Goal: Transaction & Acquisition: Register for event/course

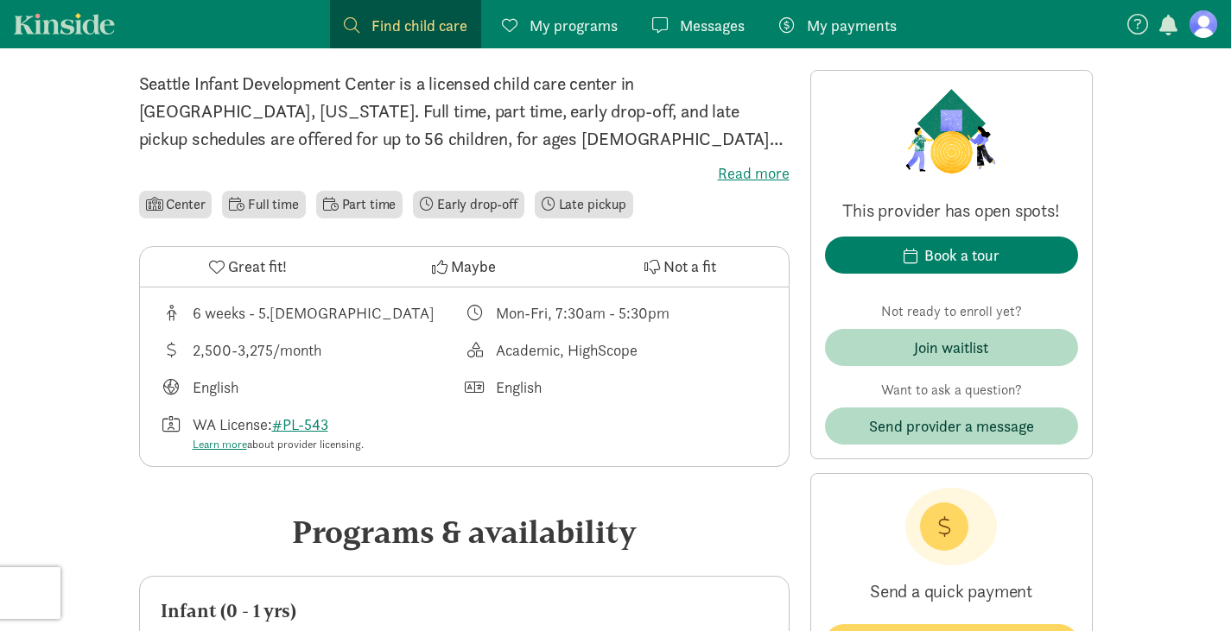
scroll to position [424, 0]
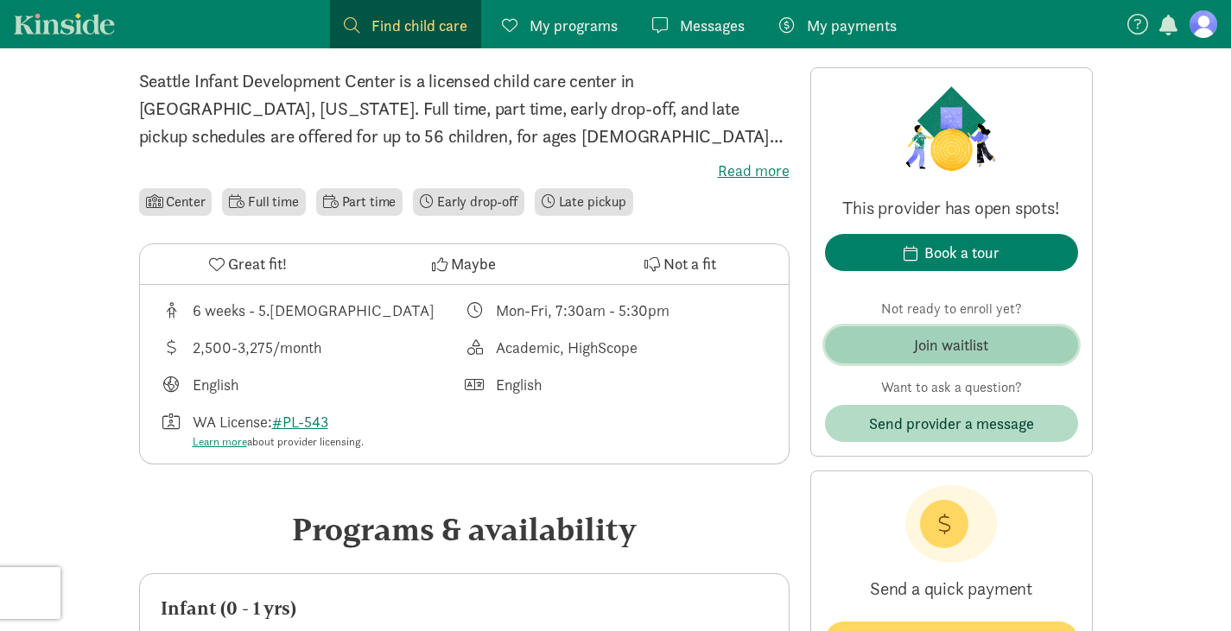
click at [873, 341] on span "Join waitlist" at bounding box center [951, 344] width 225 height 23
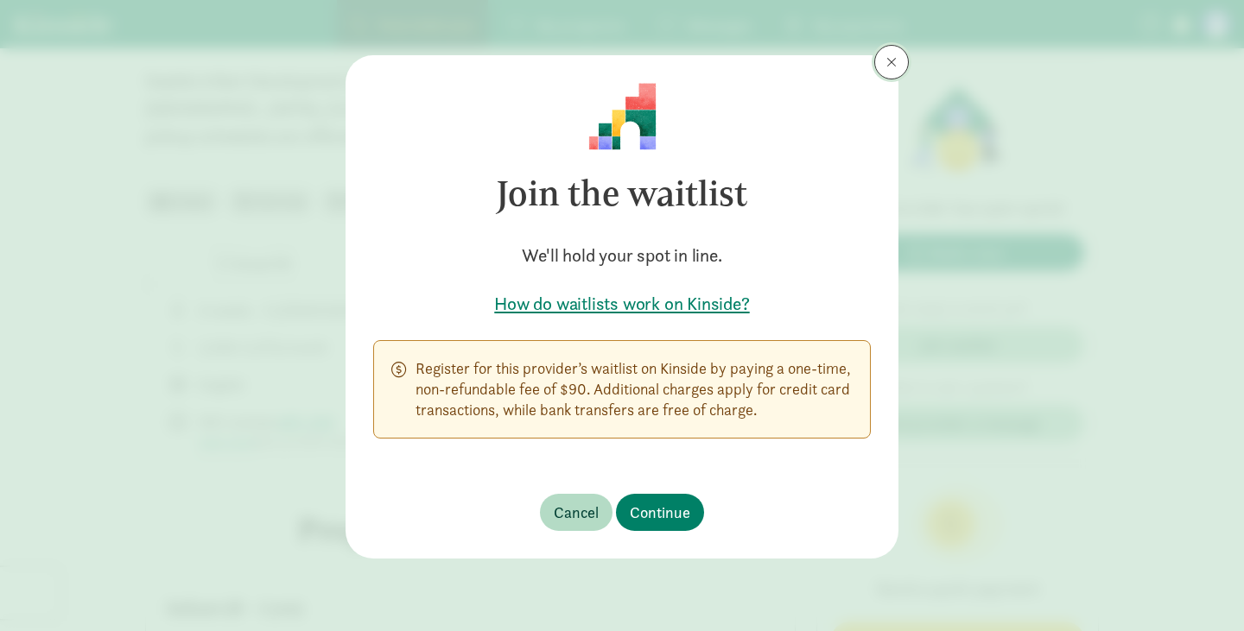
click at [894, 59] on span at bounding box center [891, 62] width 10 height 14
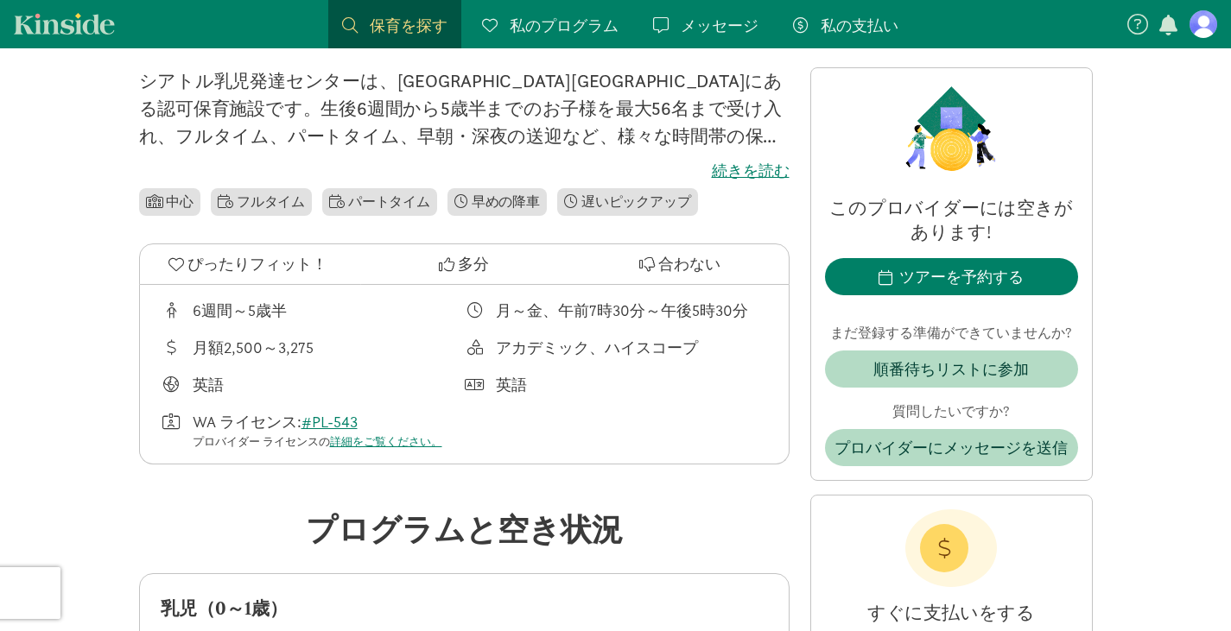
click at [746, 173] on font "続きを読む" at bounding box center [751, 171] width 78 height 20
click at [0, 0] on input "続きを読む" at bounding box center [0, 0] width 0 height 0
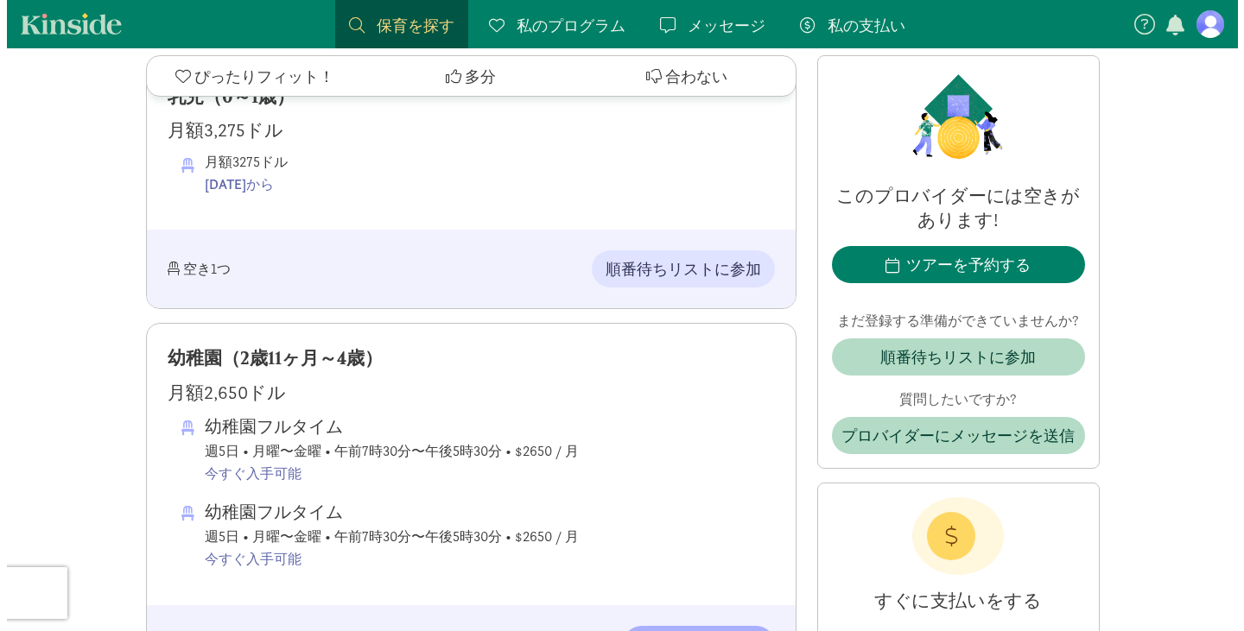
scroll to position [997, 0]
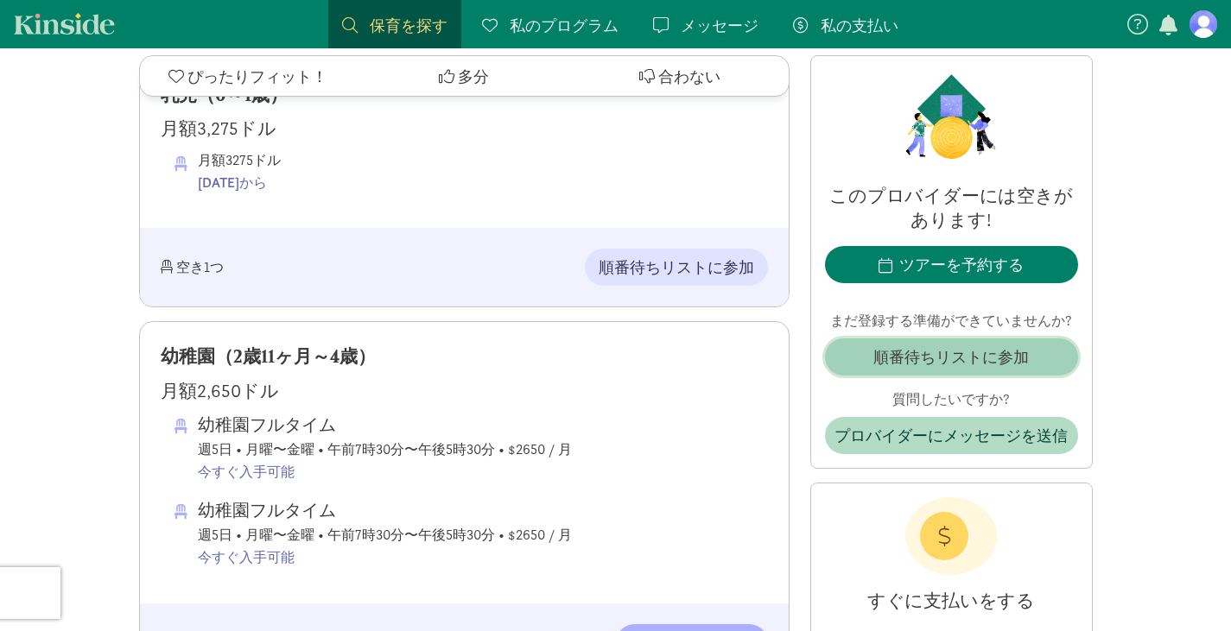
click at [922, 374] on button "順番待ちリストに参加" at bounding box center [951, 357] width 253 height 37
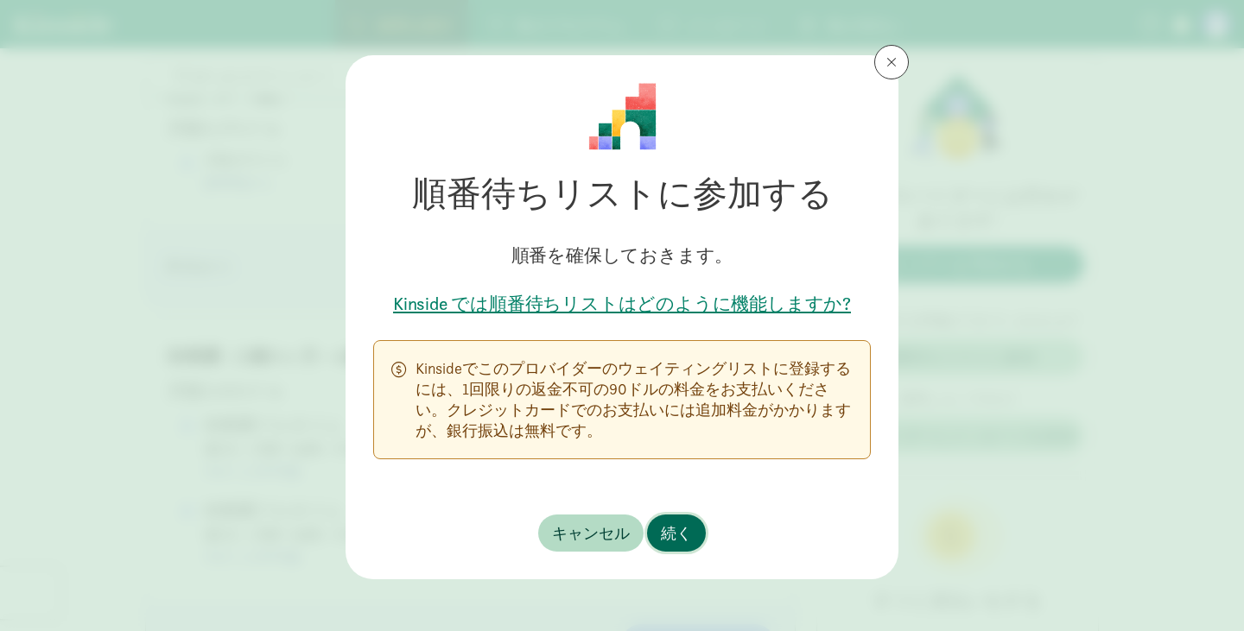
click at [687, 535] on font "続く" at bounding box center [676, 533] width 31 height 20
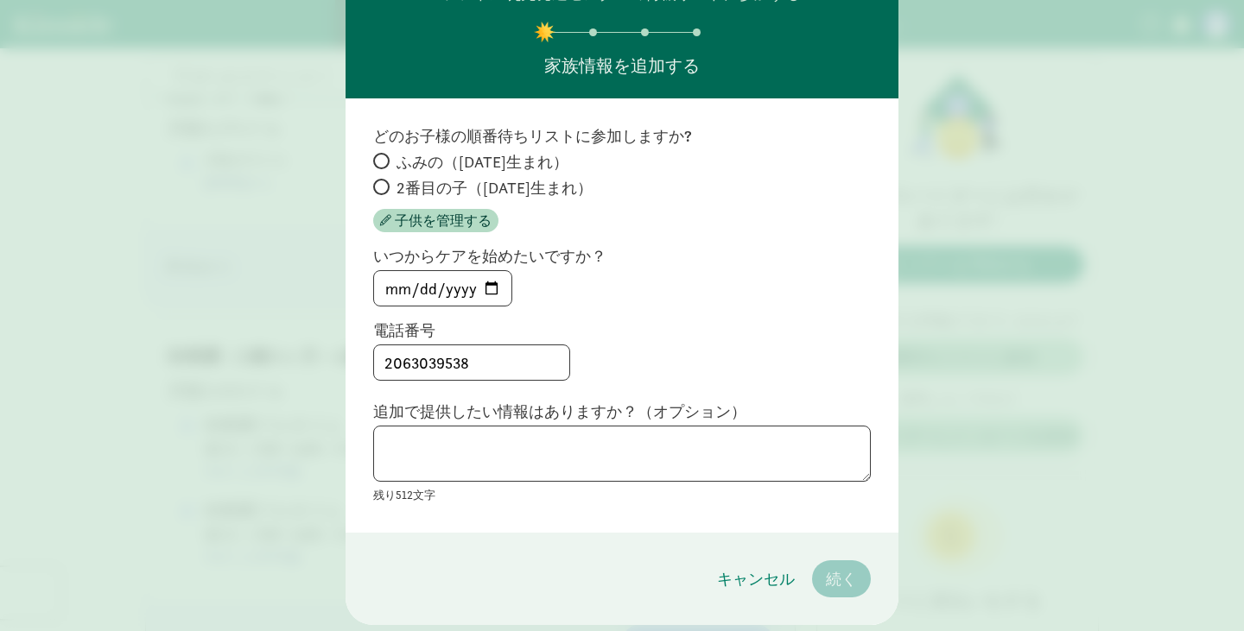
scroll to position [86, 0]
click at [406, 280] on input "[DATE]" at bounding box center [442, 287] width 137 height 35
click at [471, 288] on input "[DATE]" at bounding box center [442, 287] width 137 height 35
type input "2026-03-01"
click at [514, 447] on textarea at bounding box center [622, 453] width 498 height 56
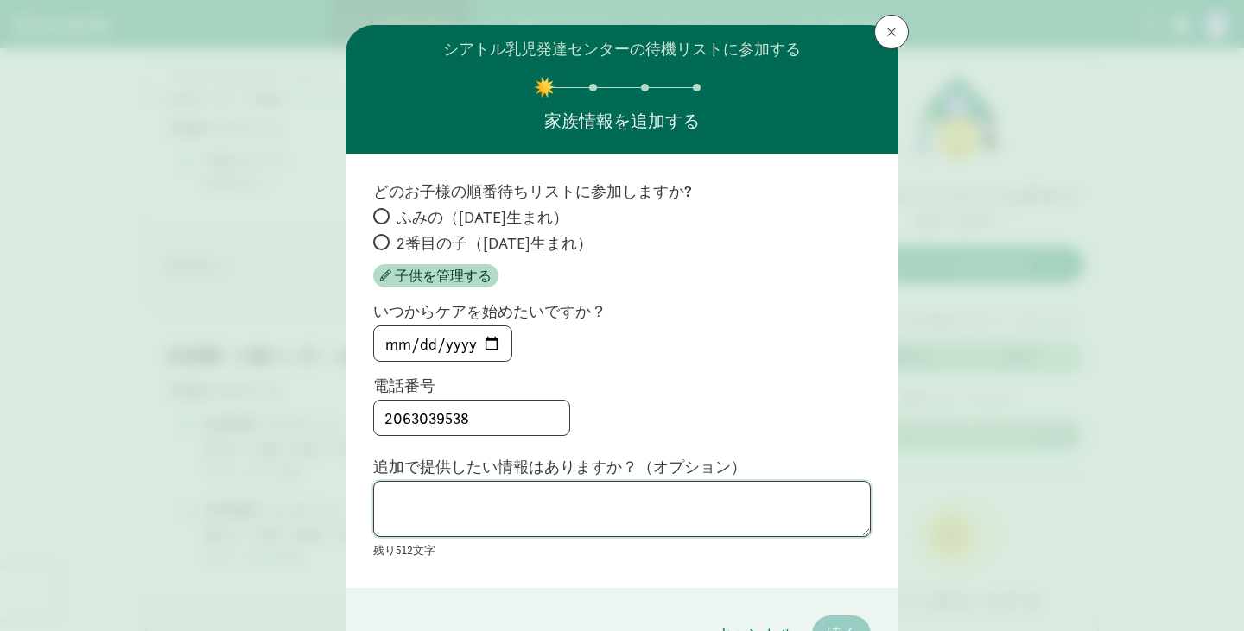
scroll to position [27, 0]
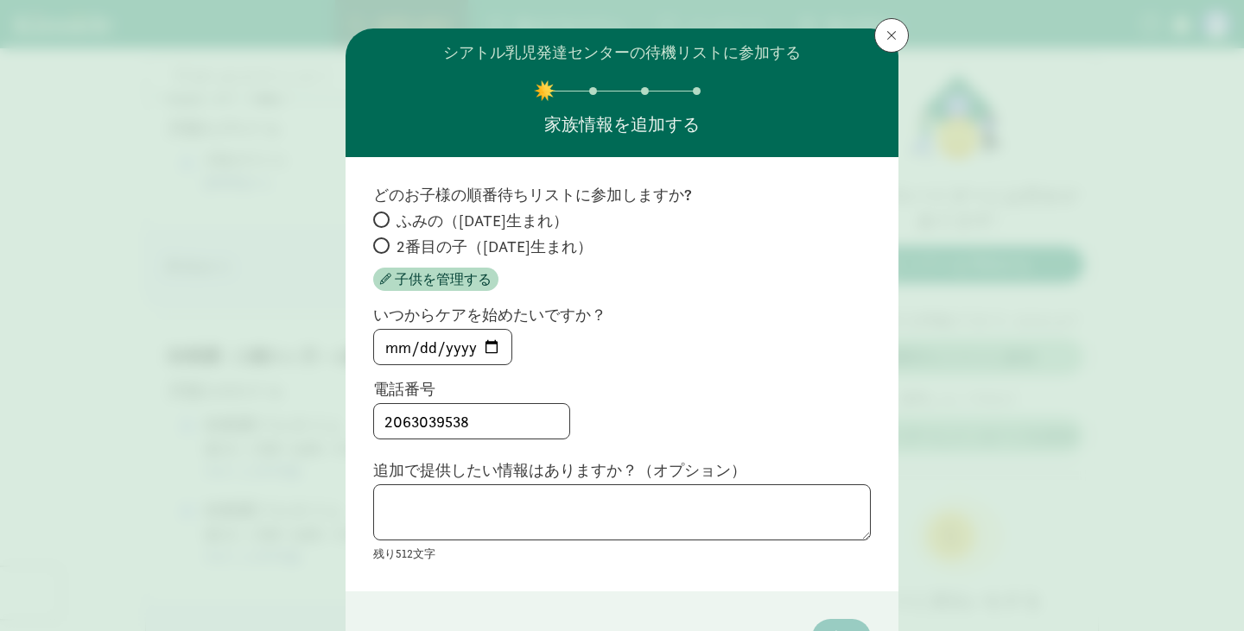
click at [380, 246] on span at bounding box center [381, 246] width 16 height 16
click at [380, 246] on input "2番目の子（2025年9月生まれ）" at bounding box center [378, 245] width 11 height 11
radio input "true"
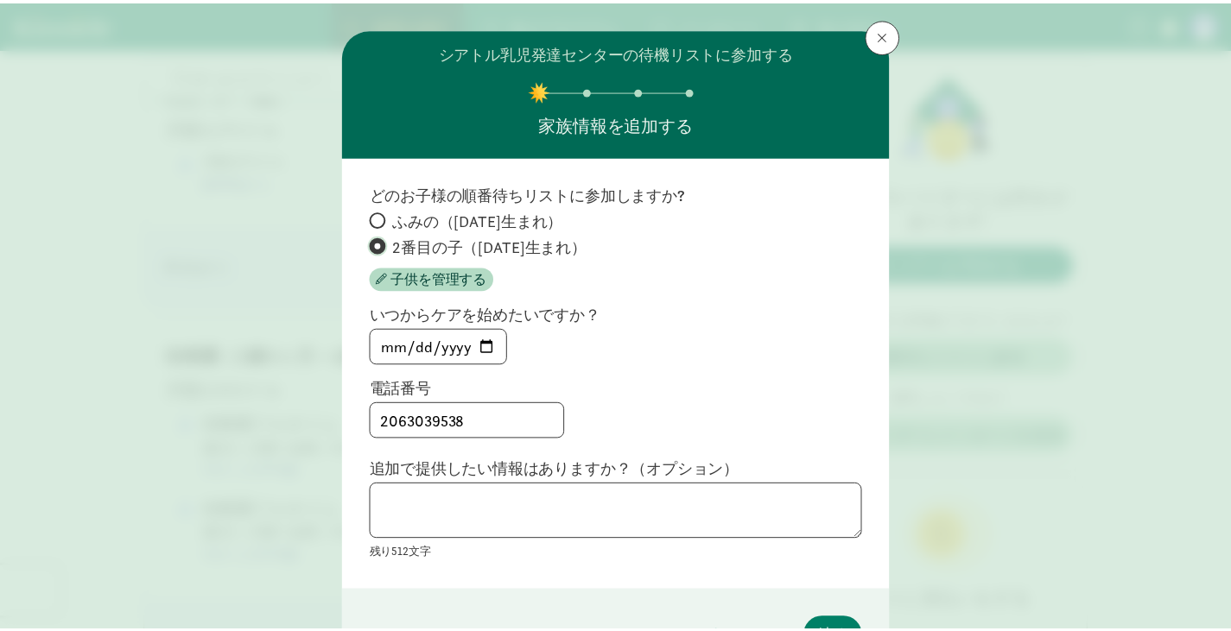
scroll to position [135, 0]
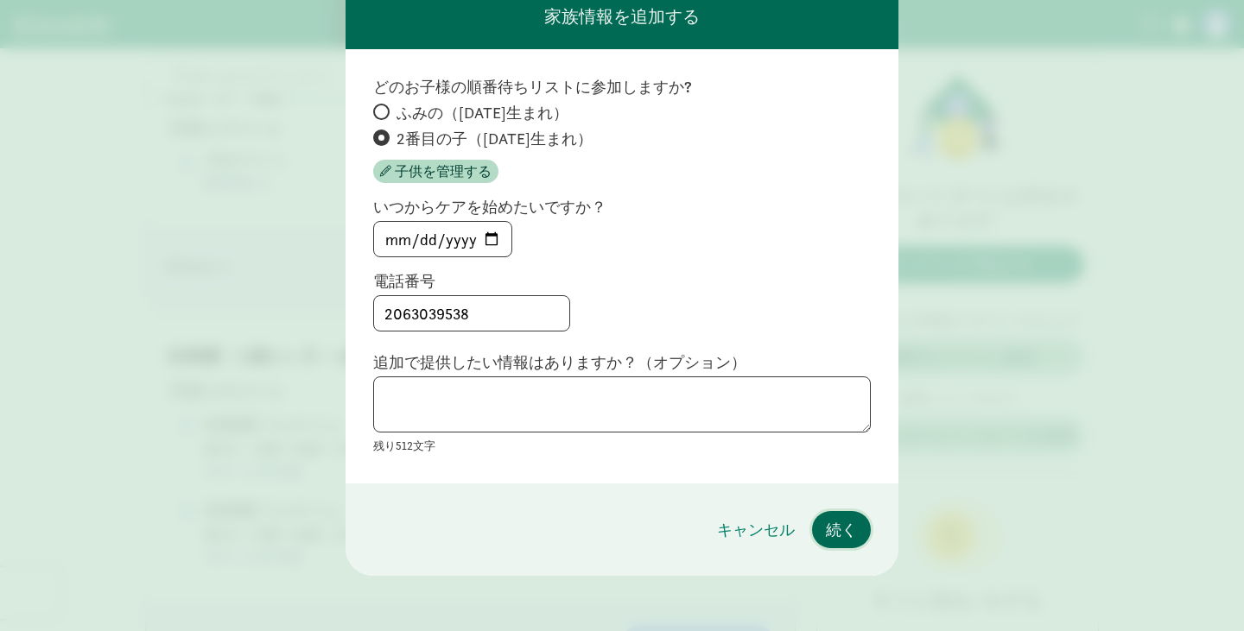
click at [835, 531] on font "続く" at bounding box center [841, 530] width 31 height 20
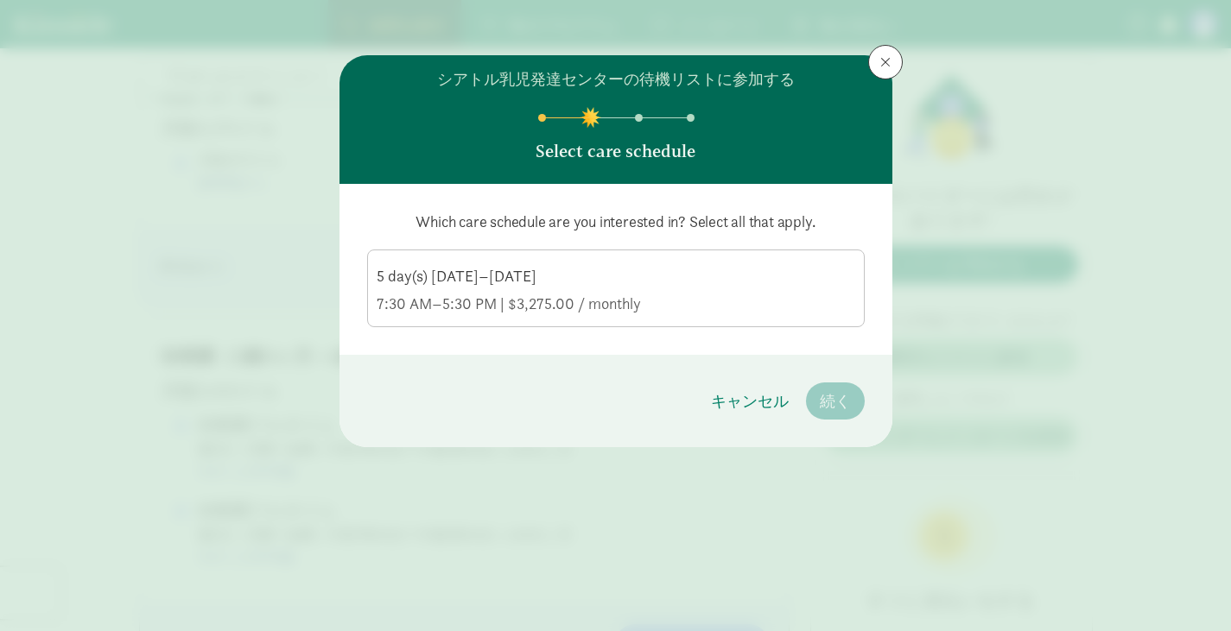
scroll to position [0, 0]
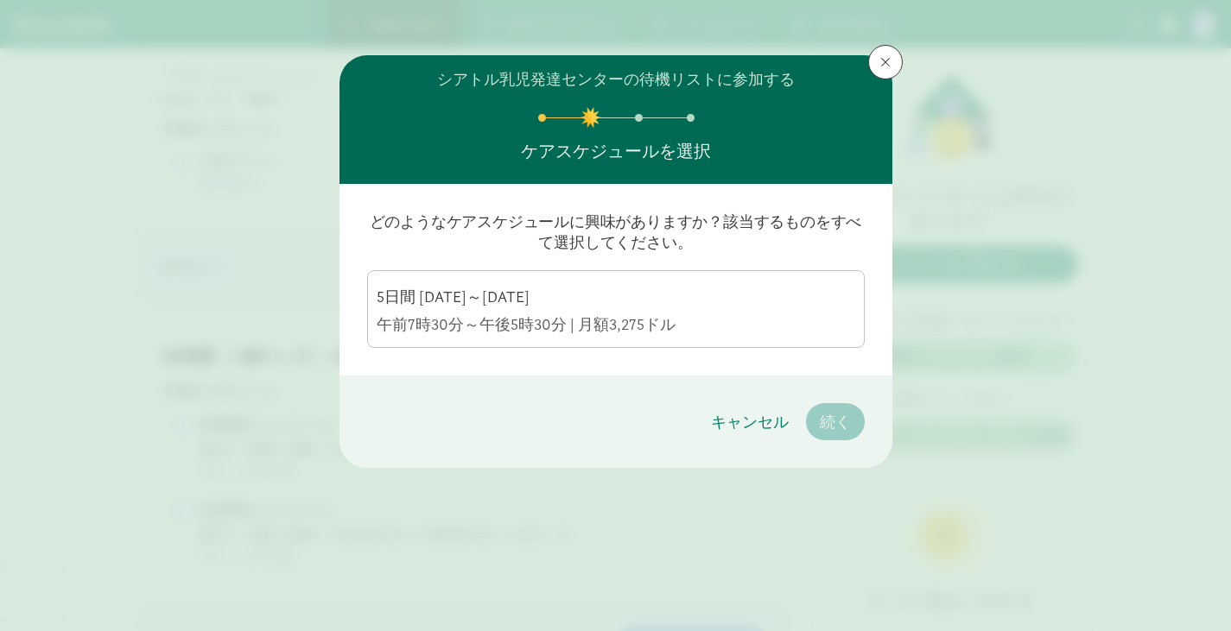
click at [568, 301] on div "5日間 月曜日～金曜日" at bounding box center [616, 297] width 479 height 21
click at [0, 0] on input "5日間 月曜日～金曜日 午前7時30分～午後5時30分 | 月額3,275ドル" at bounding box center [0, 0] width 0 height 0
click at [830, 427] on font "続く" at bounding box center [835, 422] width 31 height 20
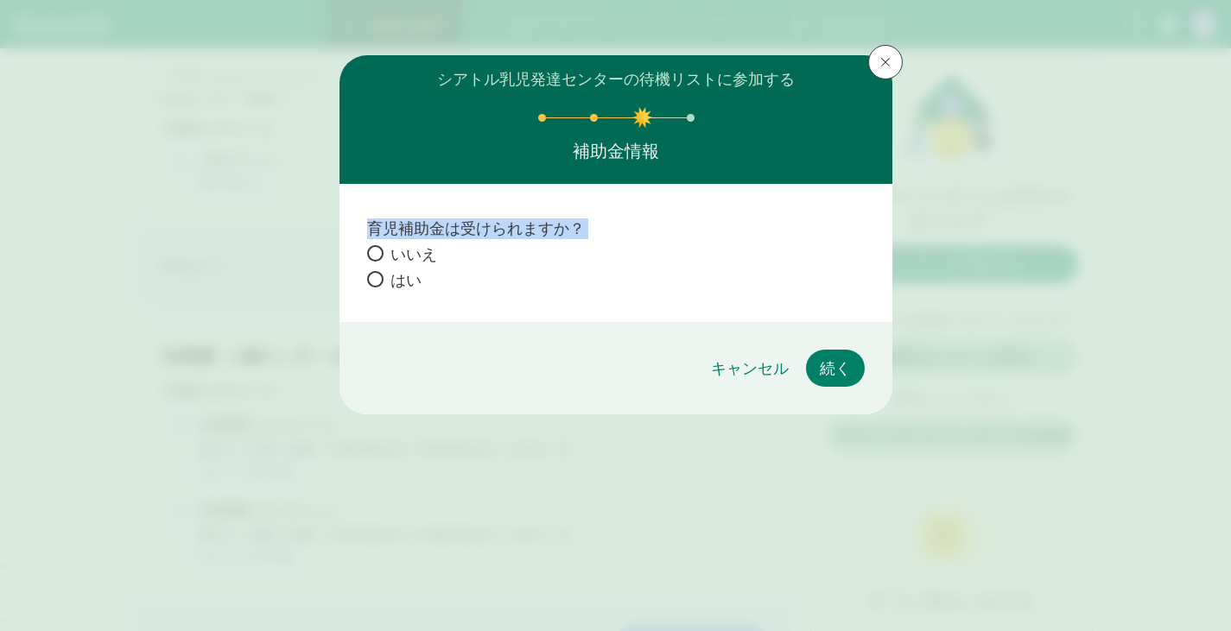
drag, startPoint x: 366, startPoint y: 225, endPoint x: 460, endPoint y: 269, distance: 103.2
click at [460, 269] on div "育児補助金は受けられますか？ いいえ はい" at bounding box center [615, 253] width 553 height 138
click at [460, 269] on label "はい" at bounding box center [616, 280] width 498 height 22
click at [378, 274] on input "はい" at bounding box center [372, 279] width 11 height 11
radio input "true"
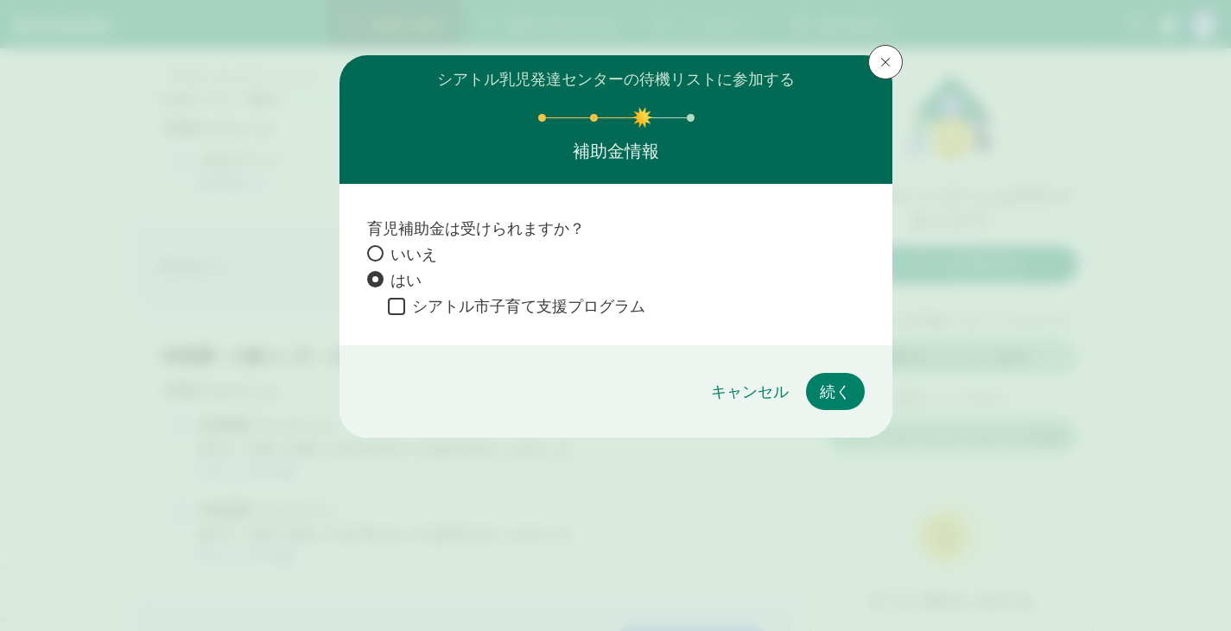
scroll to position [969, 0]
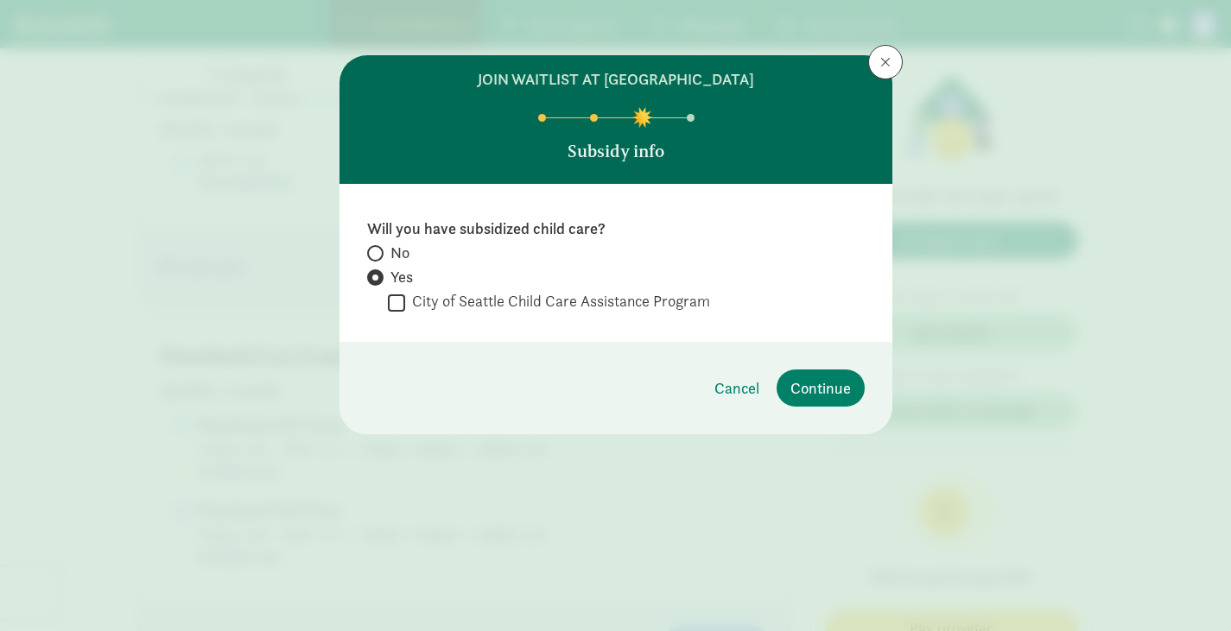
click at [390, 301] on input "City of Seattle Child Care Assistance Program" at bounding box center [396, 302] width 17 height 23
checkbox input "true"
click at [816, 393] on span "Continue" at bounding box center [820, 388] width 60 height 23
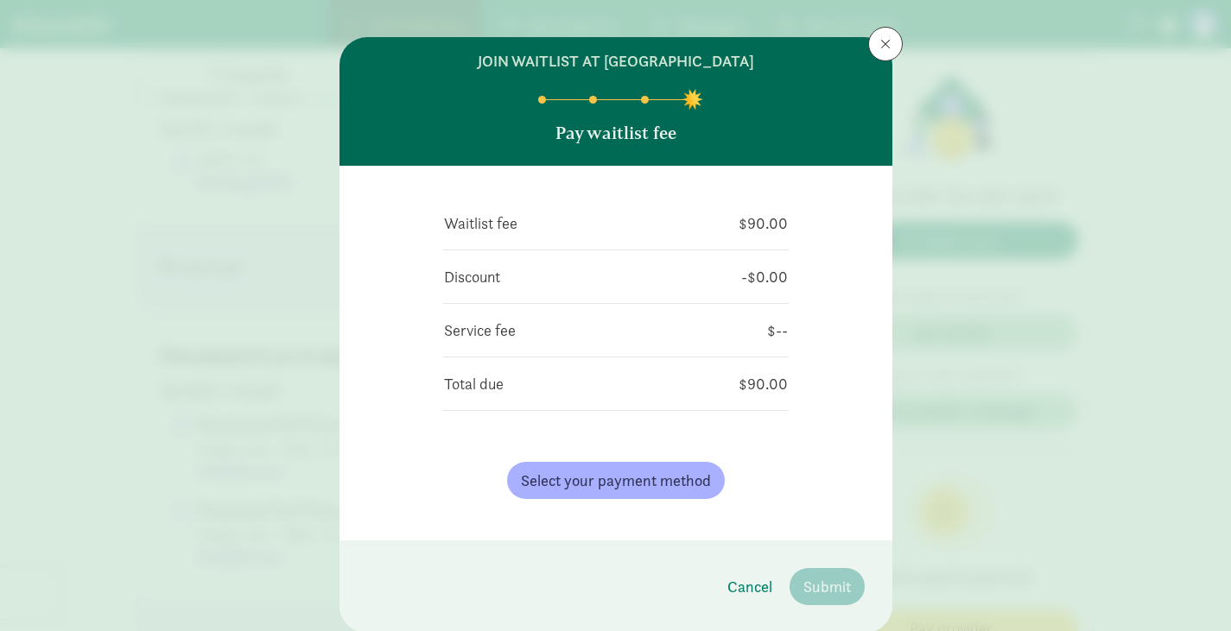
scroll to position [17, 0]
click at [793, 190] on div "Waitlist fee $90.00 Discount -$0.00 Service fee $-- Total due $90.00 Select you…" at bounding box center [615, 354] width 553 height 375
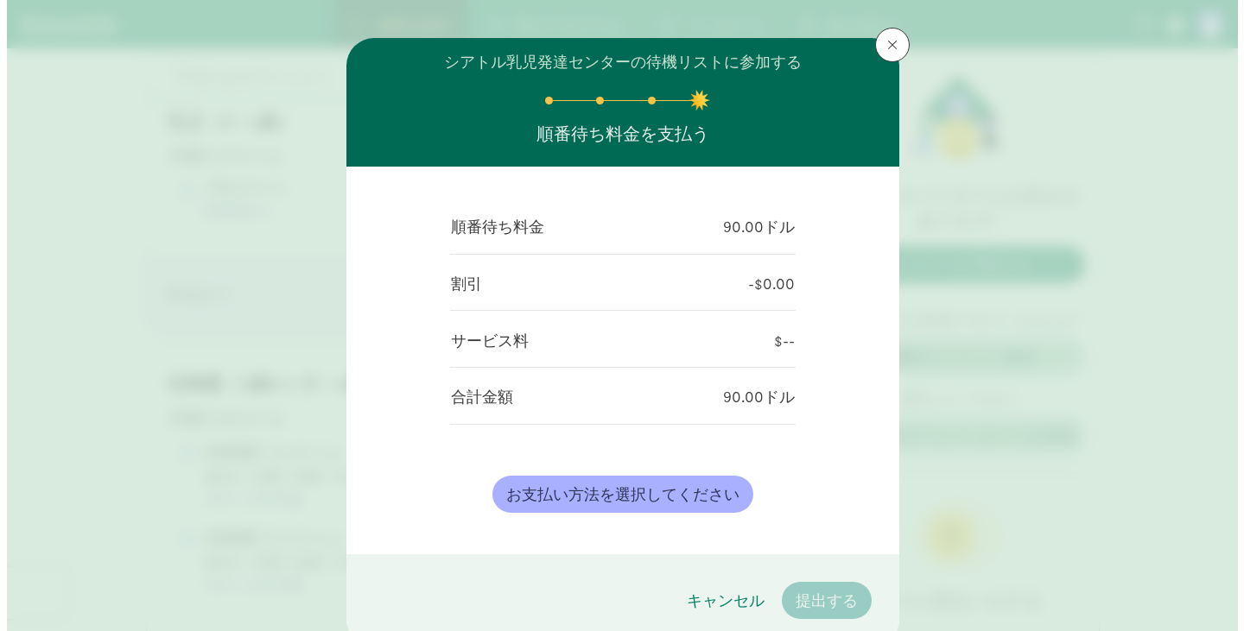
scroll to position [997, 0]
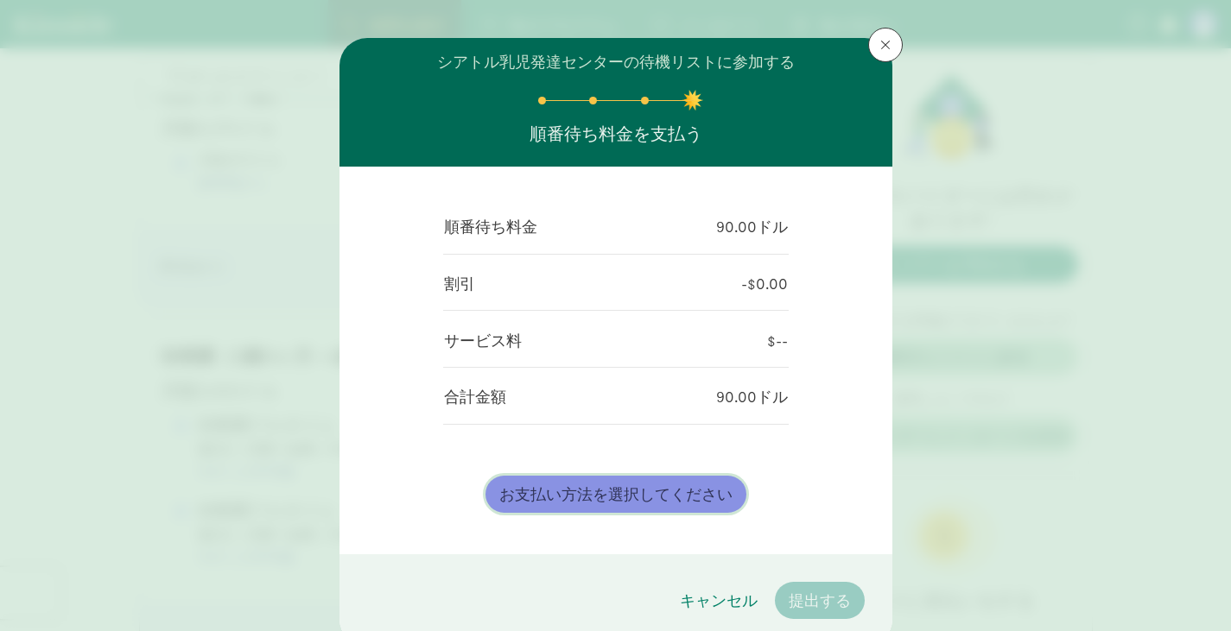
click at [633, 500] on font "お支払い方法を選択してください" at bounding box center [615, 495] width 233 height 20
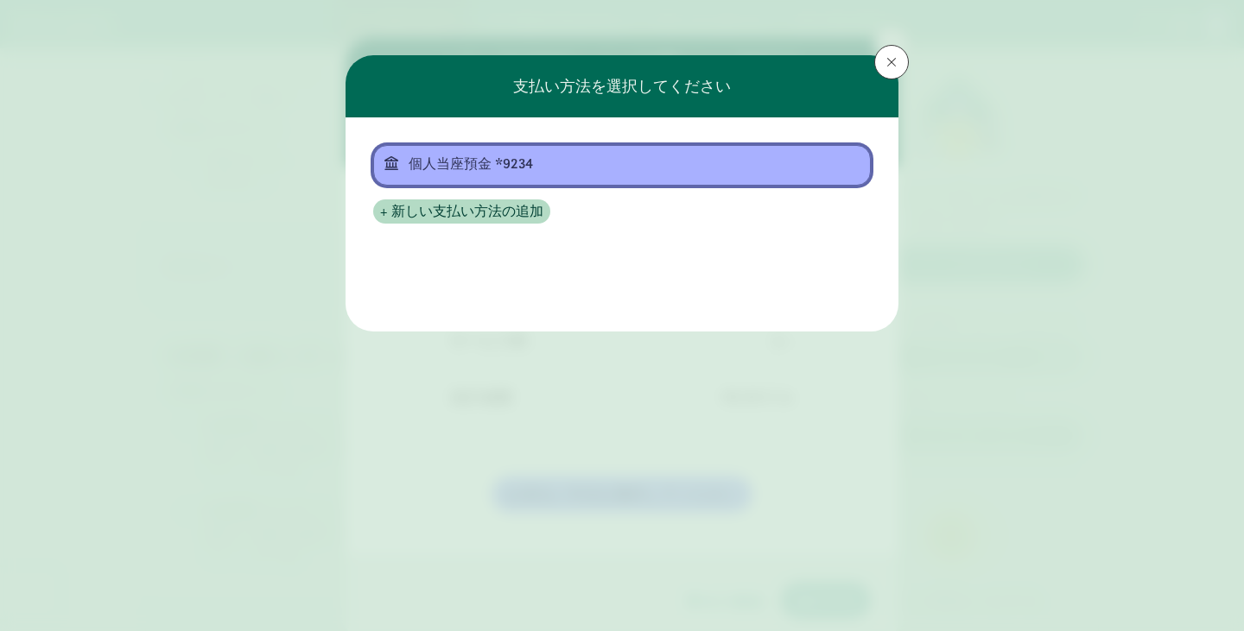
click at [513, 171] on font "個人当座預金 *9234" at bounding box center [471, 164] width 124 height 18
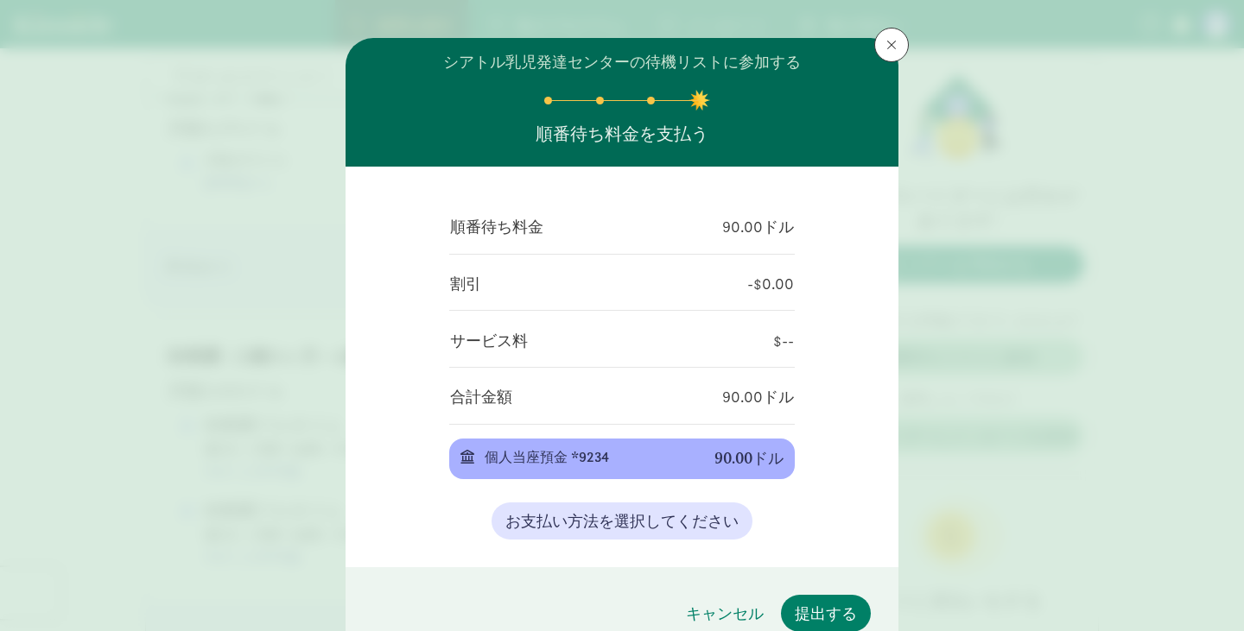
scroll to position [98, 0]
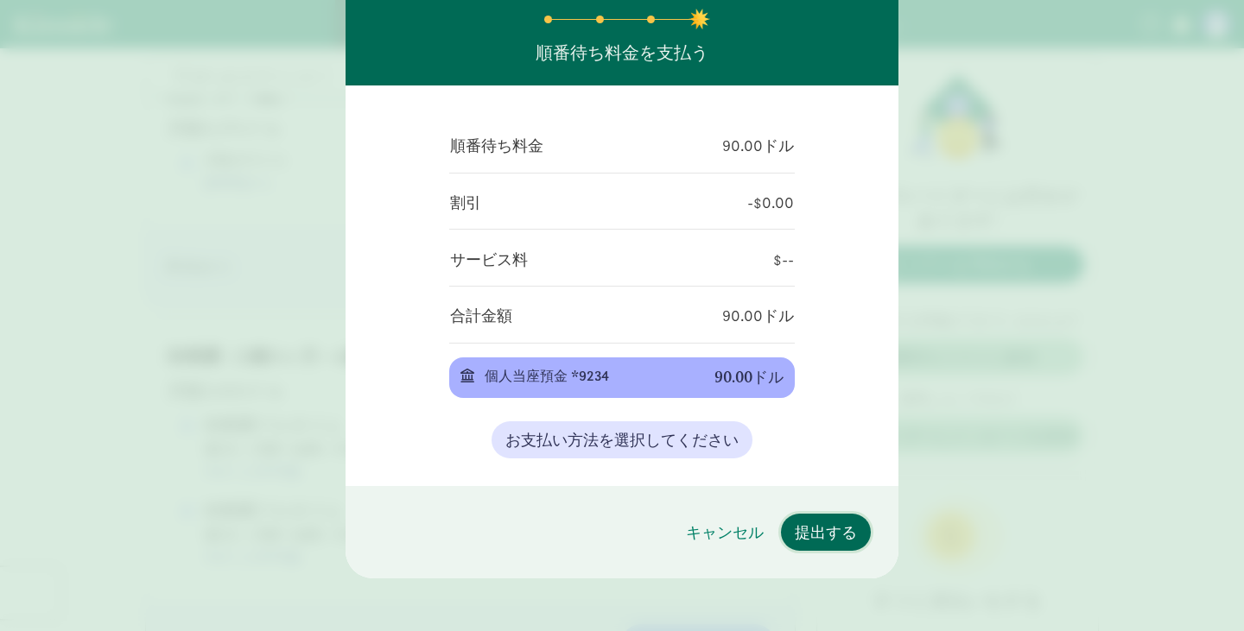
click at [813, 529] on font "提出する" at bounding box center [826, 533] width 62 height 20
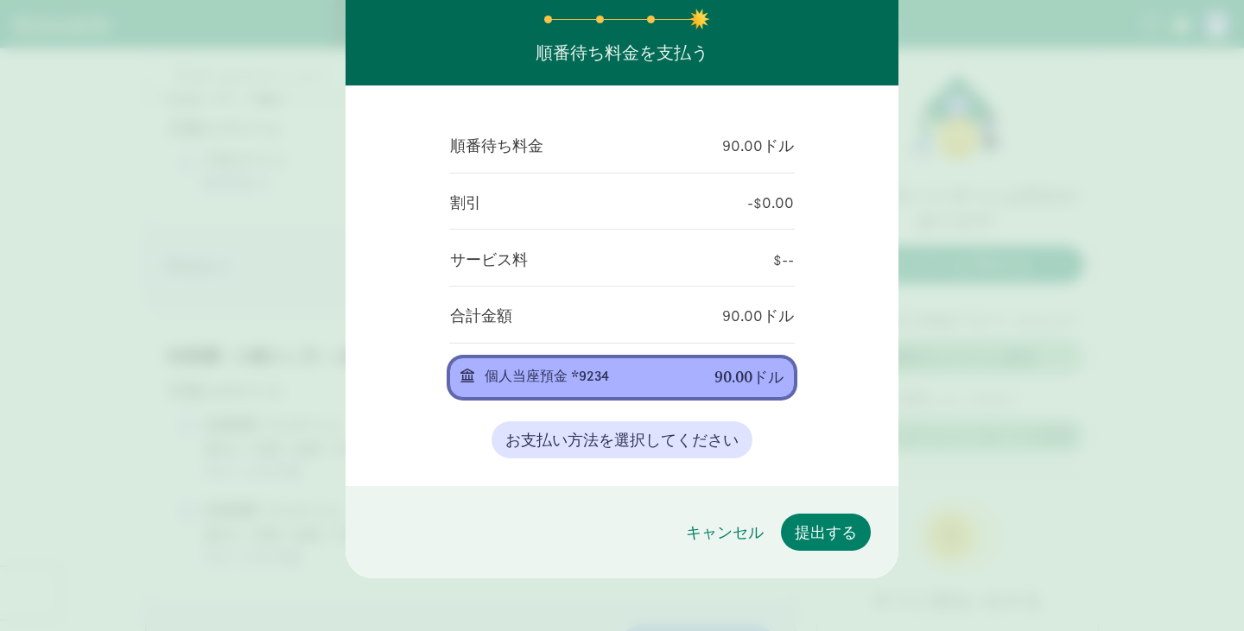
click at [636, 366] on div "個人当座預金 *9234" at bounding box center [586, 376] width 202 height 21
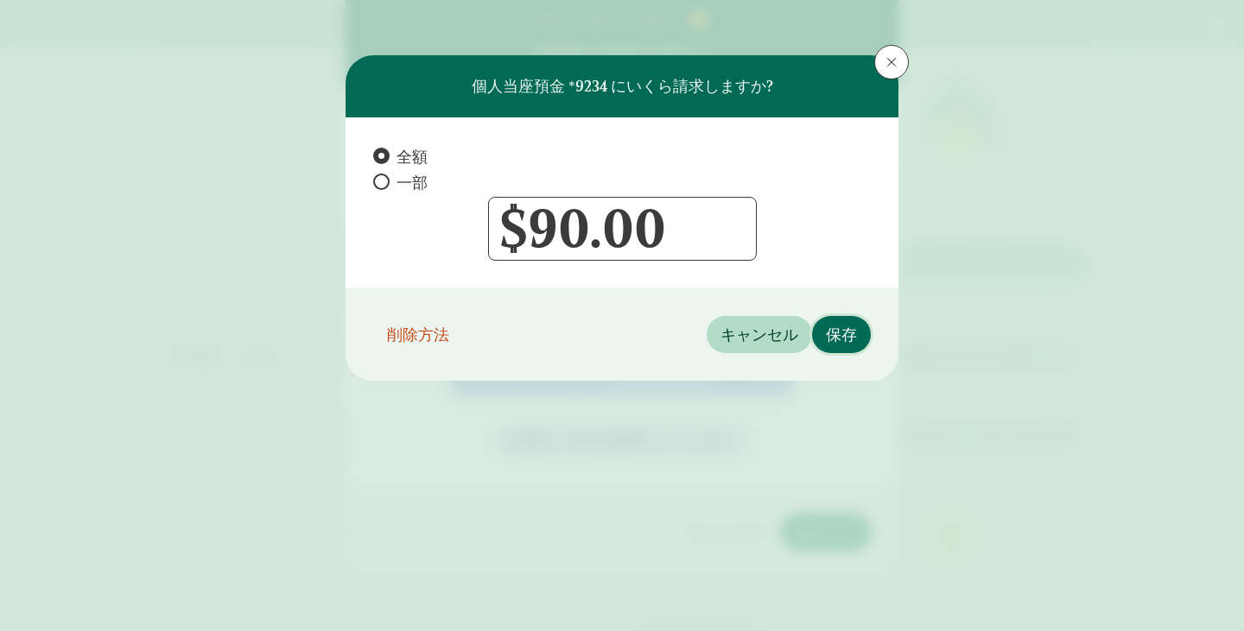
click at [846, 328] on font "保存" at bounding box center [841, 335] width 31 height 20
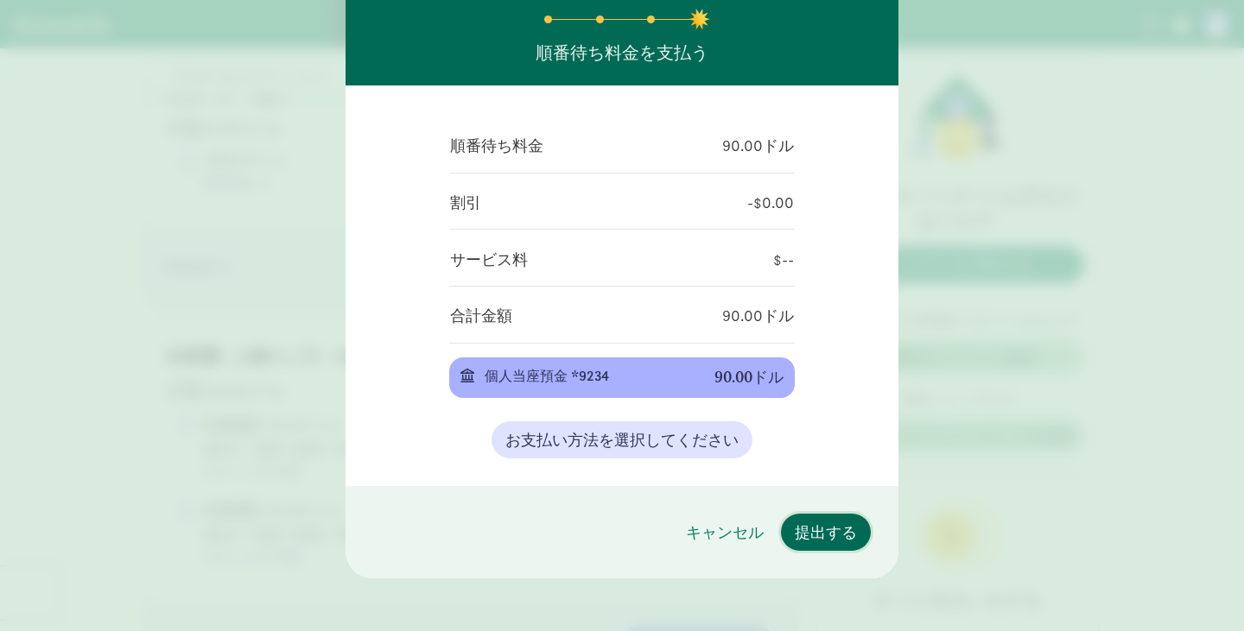
click at [822, 546] on button "提出する" at bounding box center [826, 532] width 90 height 37
click at [819, 526] on font "提出する" at bounding box center [826, 533] width 62 height 20
click at [823, 523] on font "提出する" at bounding box center [826, 533] width 62 height 20
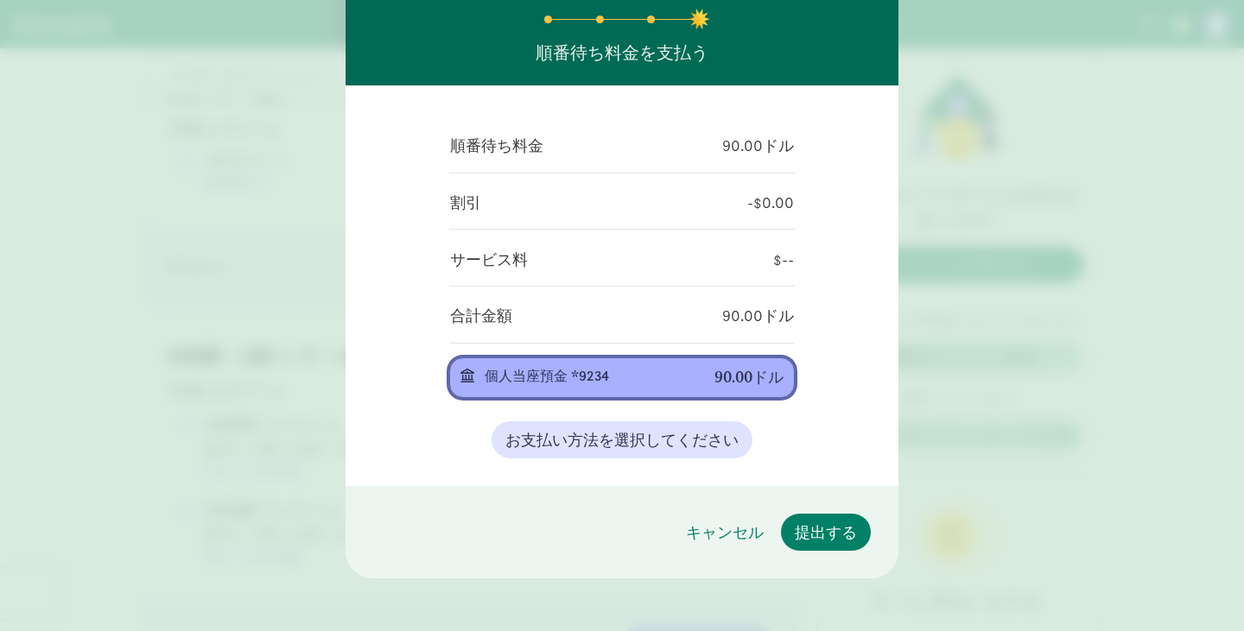
click at [705, 377] on div "個人当座預金 *9234 90.00ドル" at bounding box center [621, 378] width 323 height 18
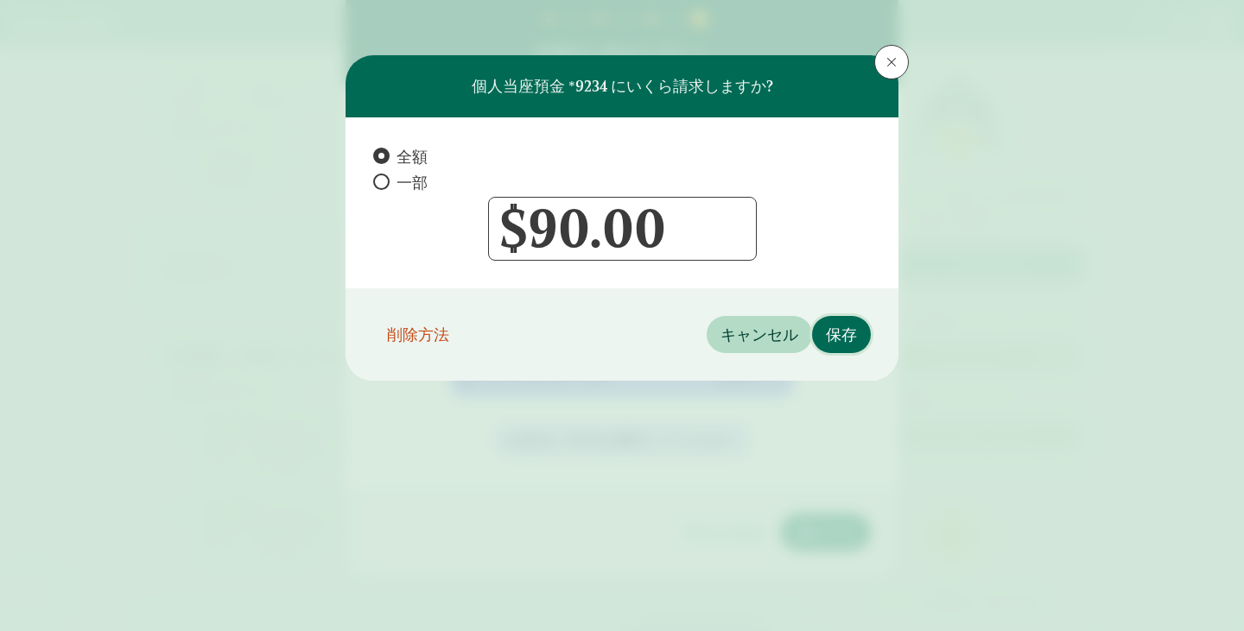
click at [838, 325] on font "保存" at bounding box center [841, 335] width 31 height 20
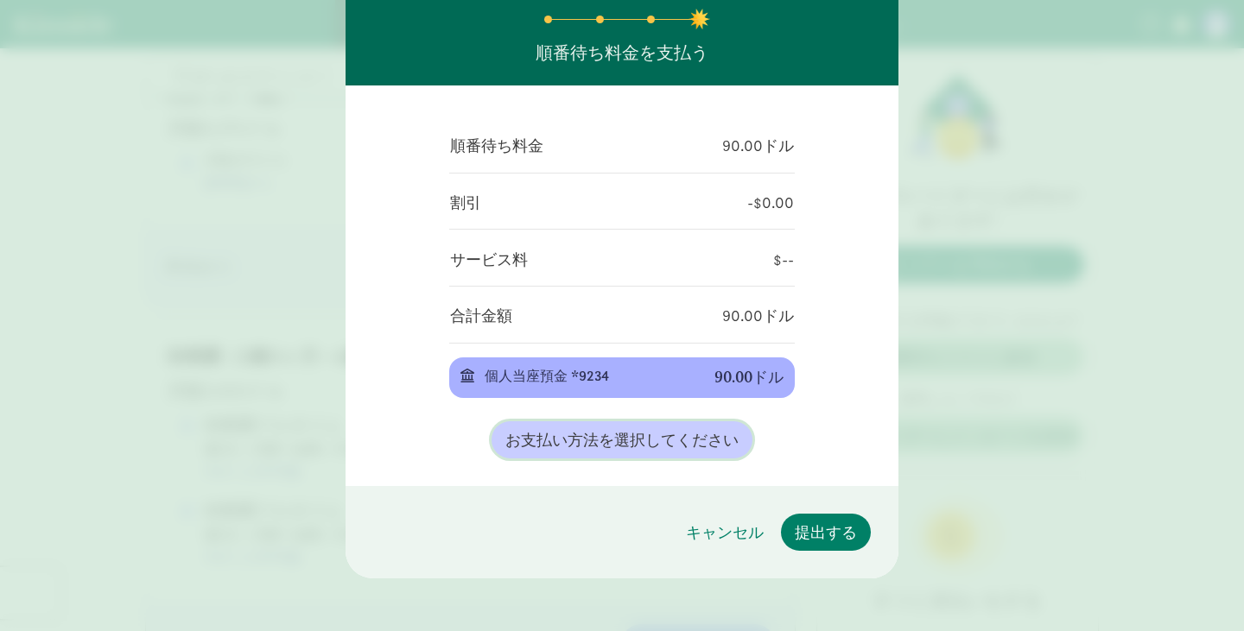
click at [662, 424] on button "お支払い方法を選択してください" at bounding box center [621, 440] width 261 height 37
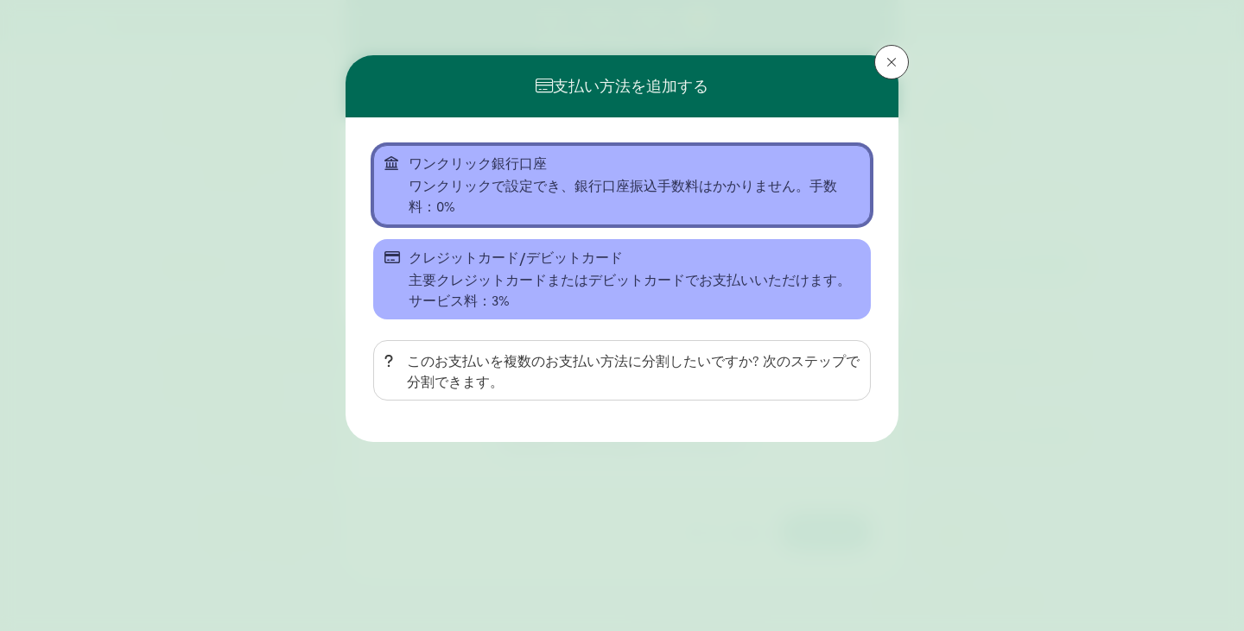
click at [599, 183] on font "ワンクリックで設定でき、銀行口座振込手数料はかかりません。手数料：0%" at bounding box center [623, 196] width 428 height 39
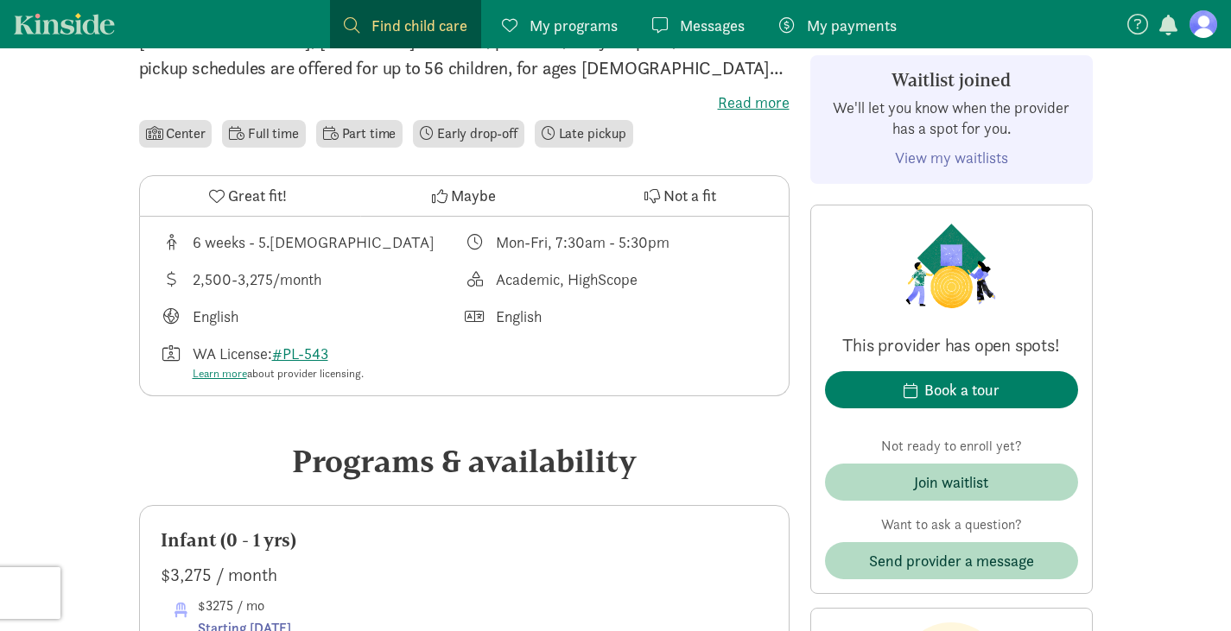
scroll to position [493, 0]
click at [877, 472] on span "Join waitlist" at bounding box center [951, 482] width 225 height 23
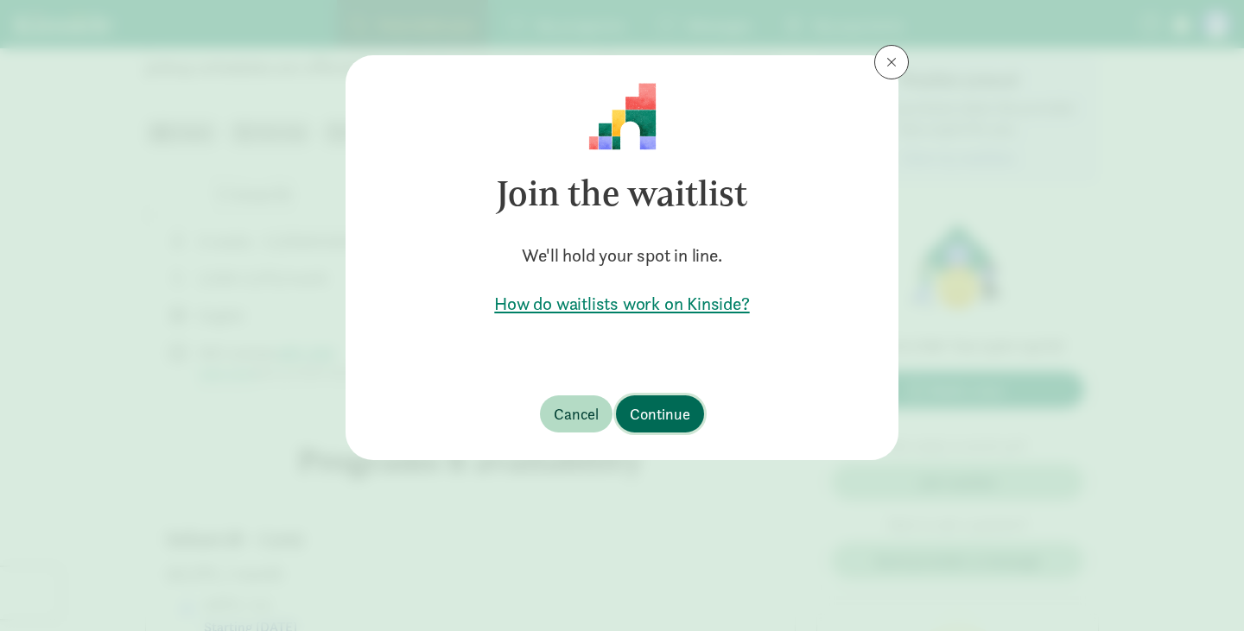
click at [664, 417] on span "Continue" at bounding box center [660, 414] width 60 height 23
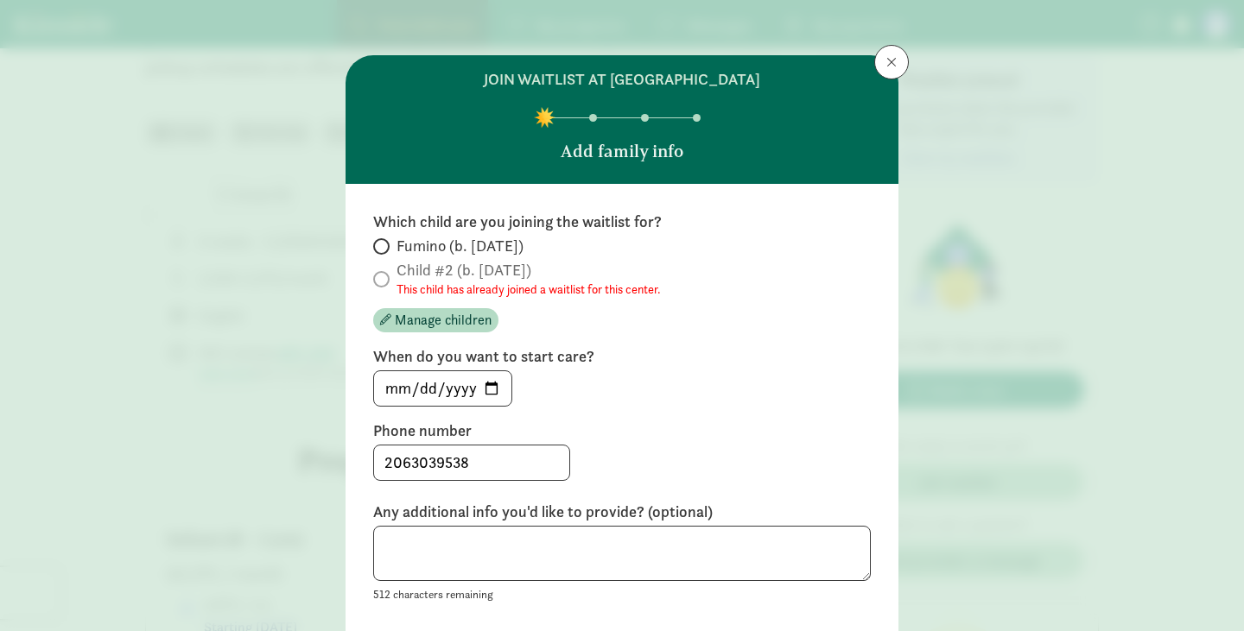
click at [383, 287] on label "Child #2 (b. September 2025) This child has already joined a waitlist for this …" at bounding box center [622, 279] width 498 height 38
click at [875, 59] on button at bounding box center [891, 62] width 35 height 35
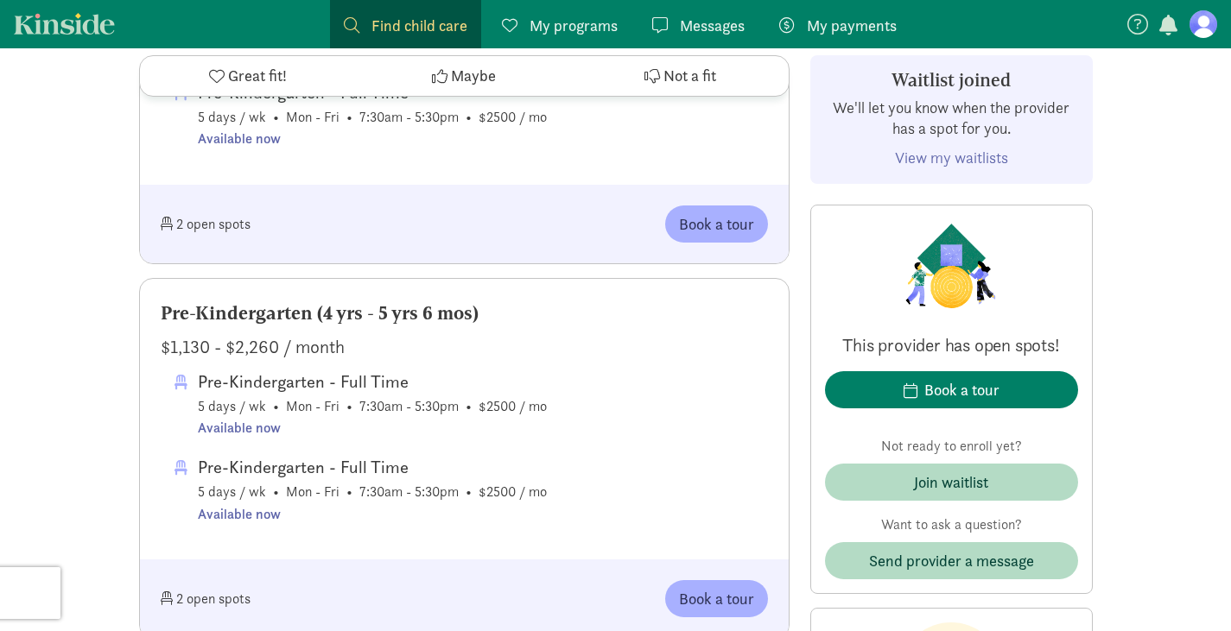
scroll to position [2395, 0]
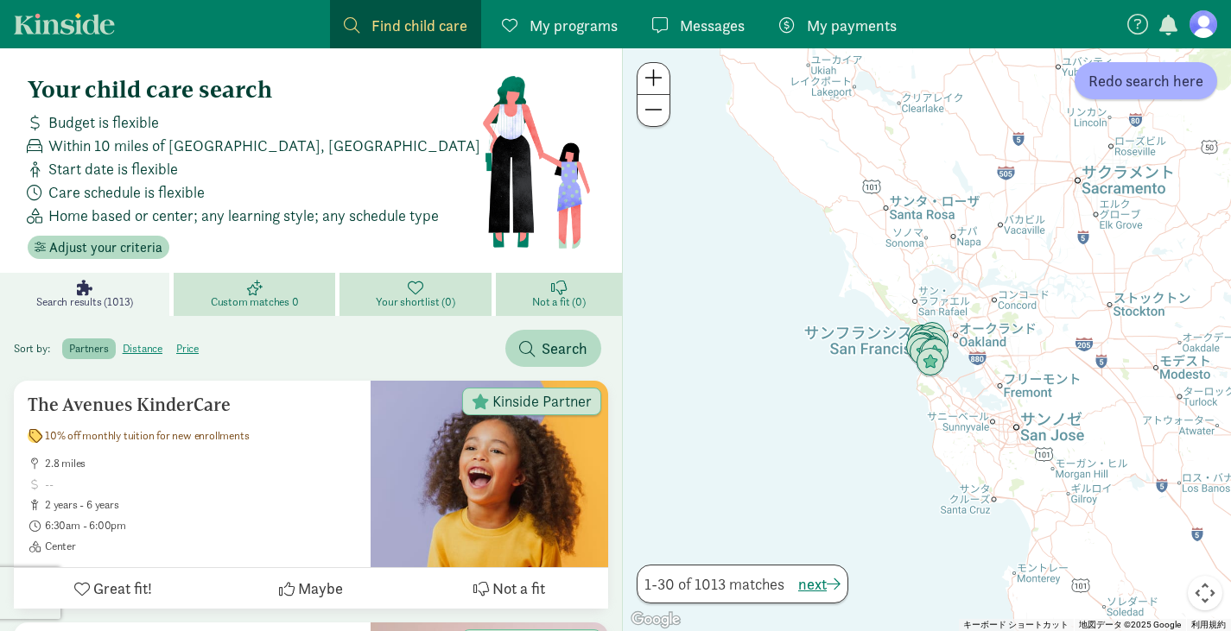
click at [1207, 30] on figure at bounding box center [1203, 24] width 28 height 28
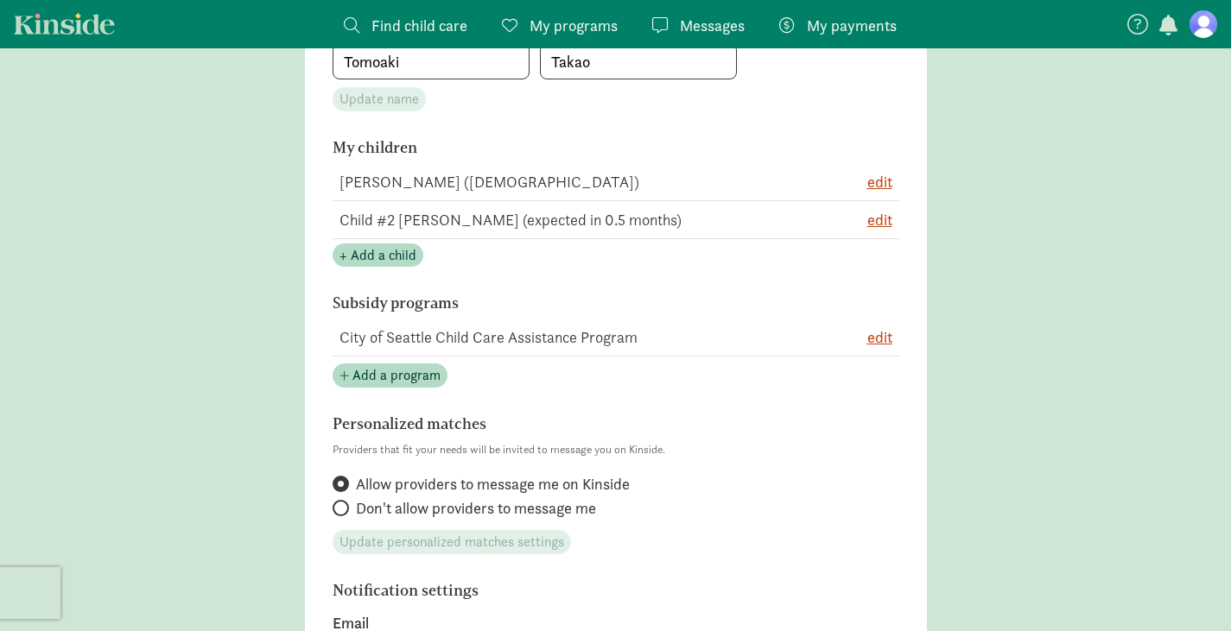
scroll to position [359, 0]
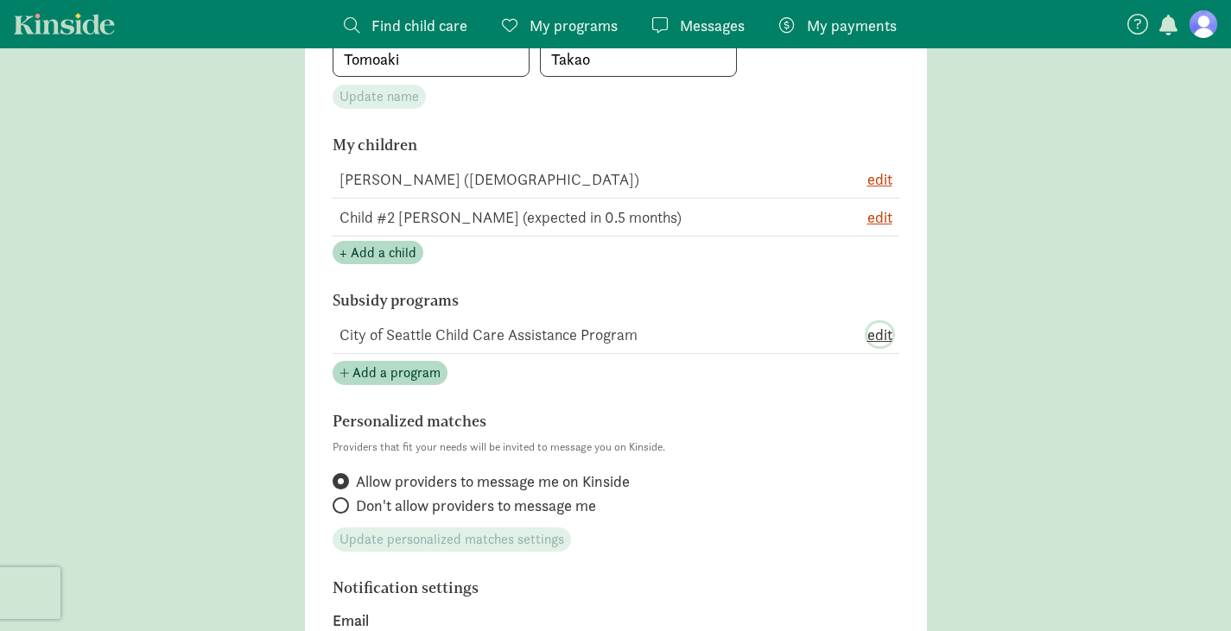
click at [878, 332] on span "edit" at bounding box center [879, 334] width 25 height 23
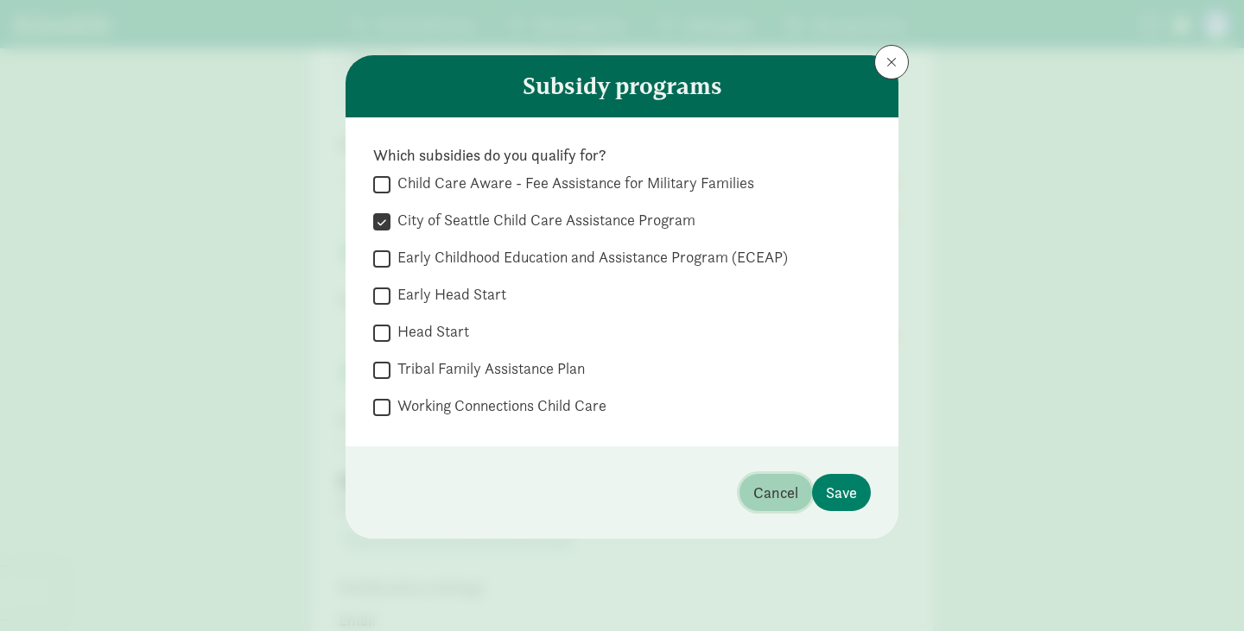
click at [771, 494] on span "Cancel" at bounding box center [775, 492] width 45 height 23
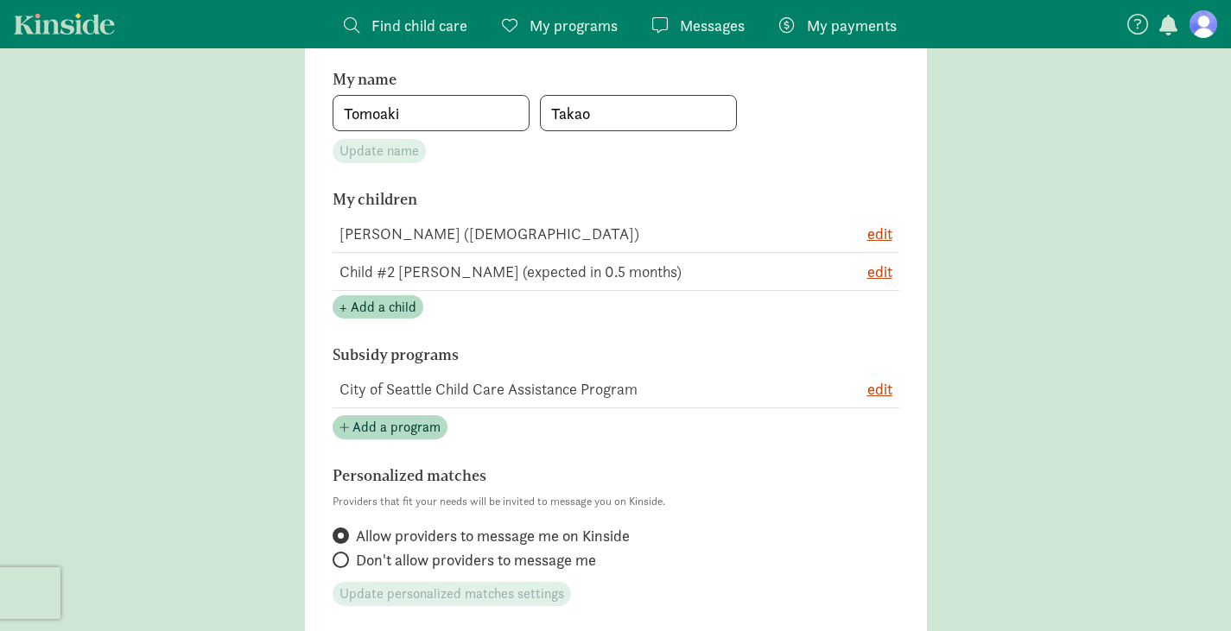
scroll to position [0, 0]
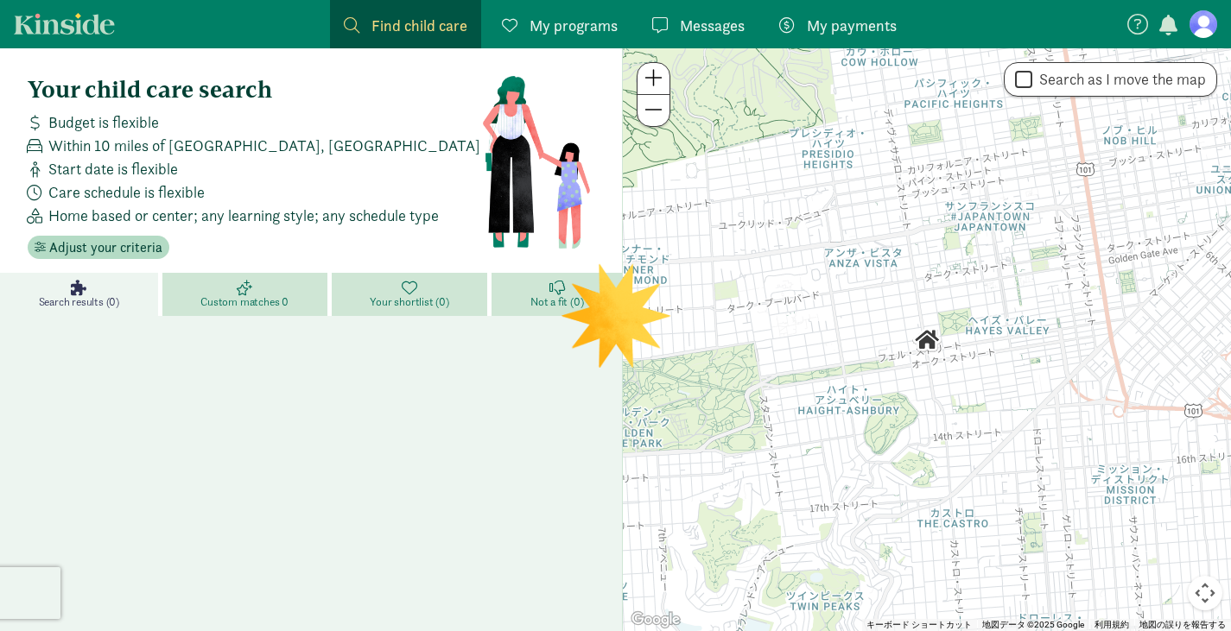
click at [1198, 22] on figure at bounding box center [1203, 24] width 28 height 28
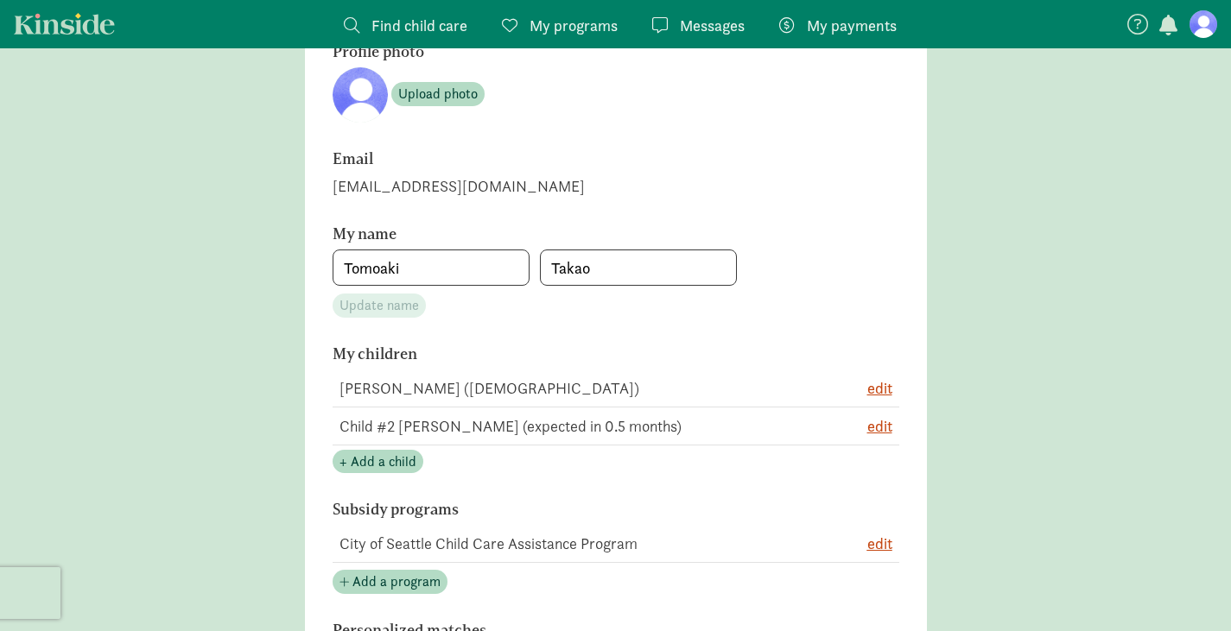
scroll to position [158, 0]
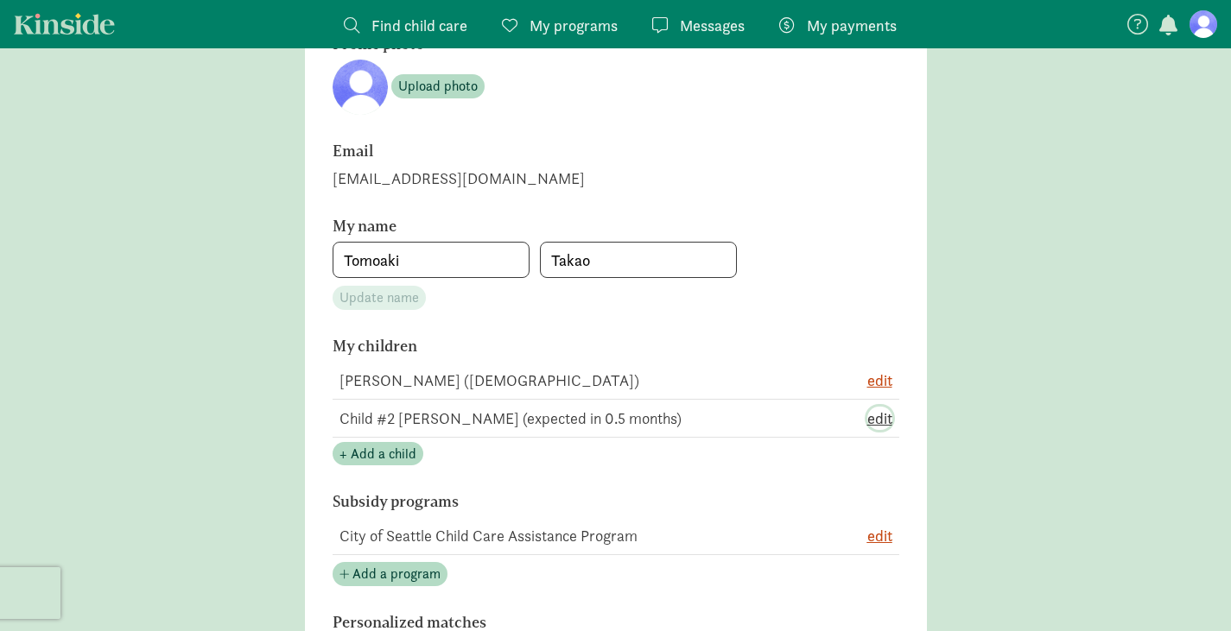
click at [880, 425] on span "edit" at bounding box center [879, 418] width 25 height 23
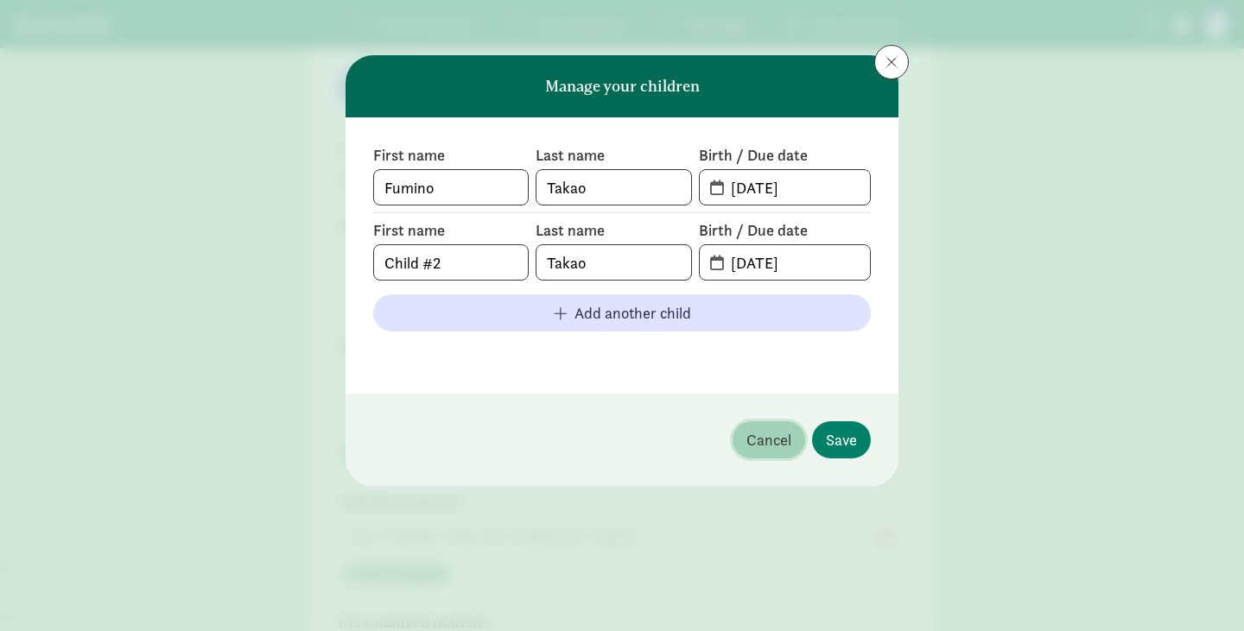
click at [776, 438] on span "Cancel" at bounding box center [768, 439] width 45 height 23
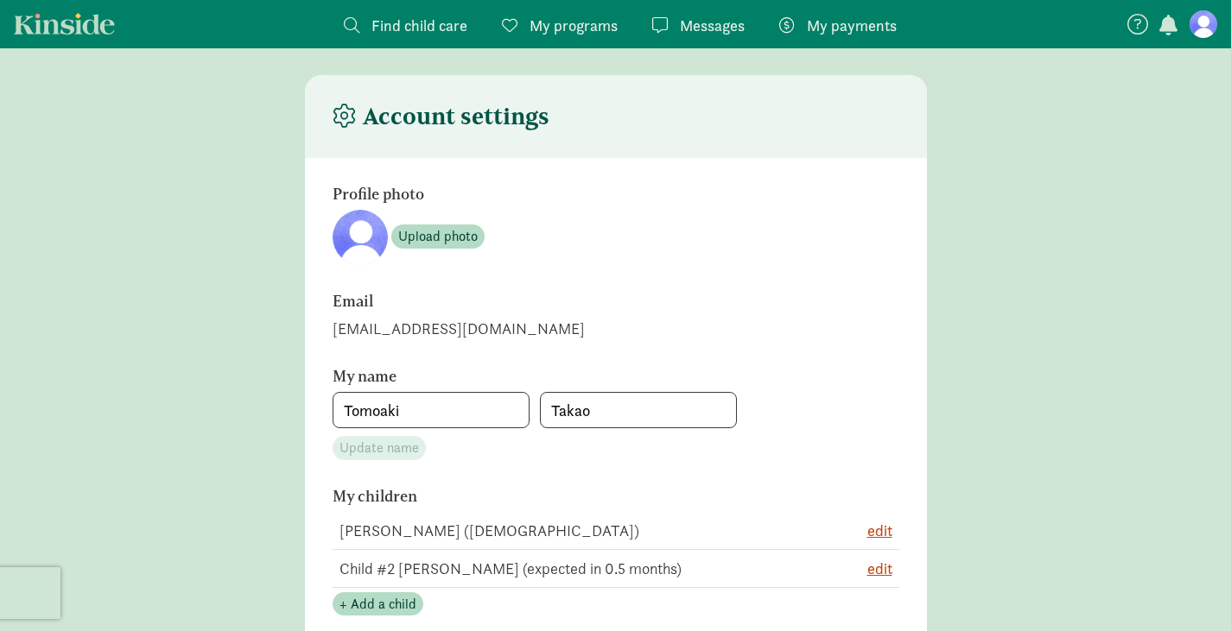
scroll to position [0, 0]
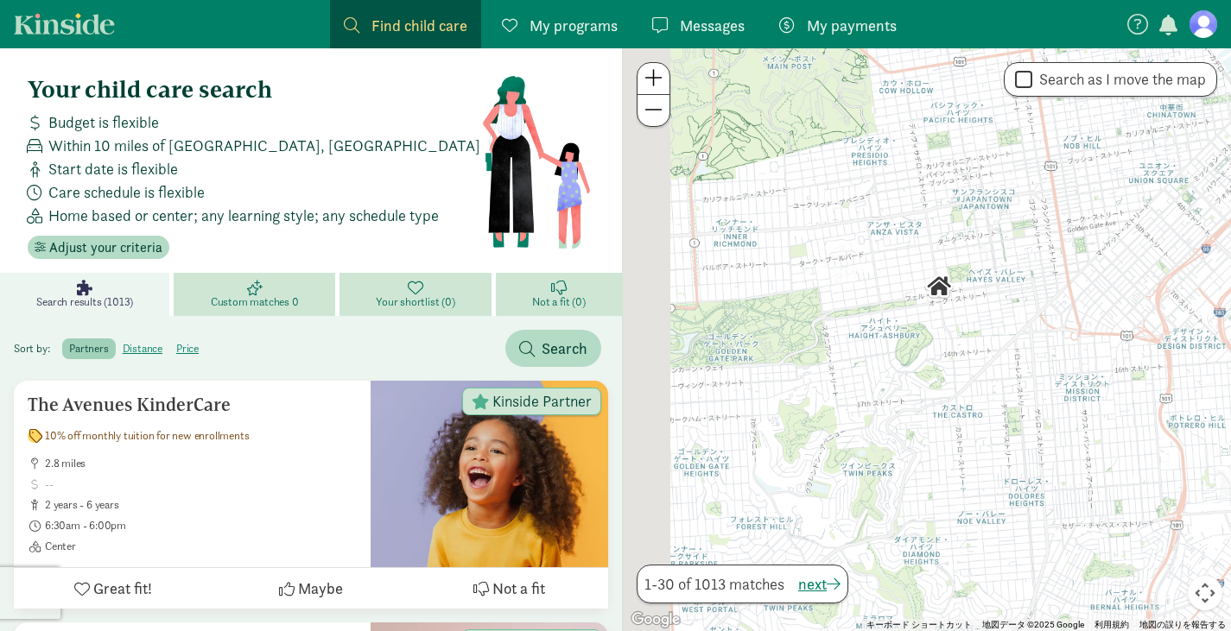
click at [824, 32] on span "My payments" at bounding box center [852, 25] width 90 height 23
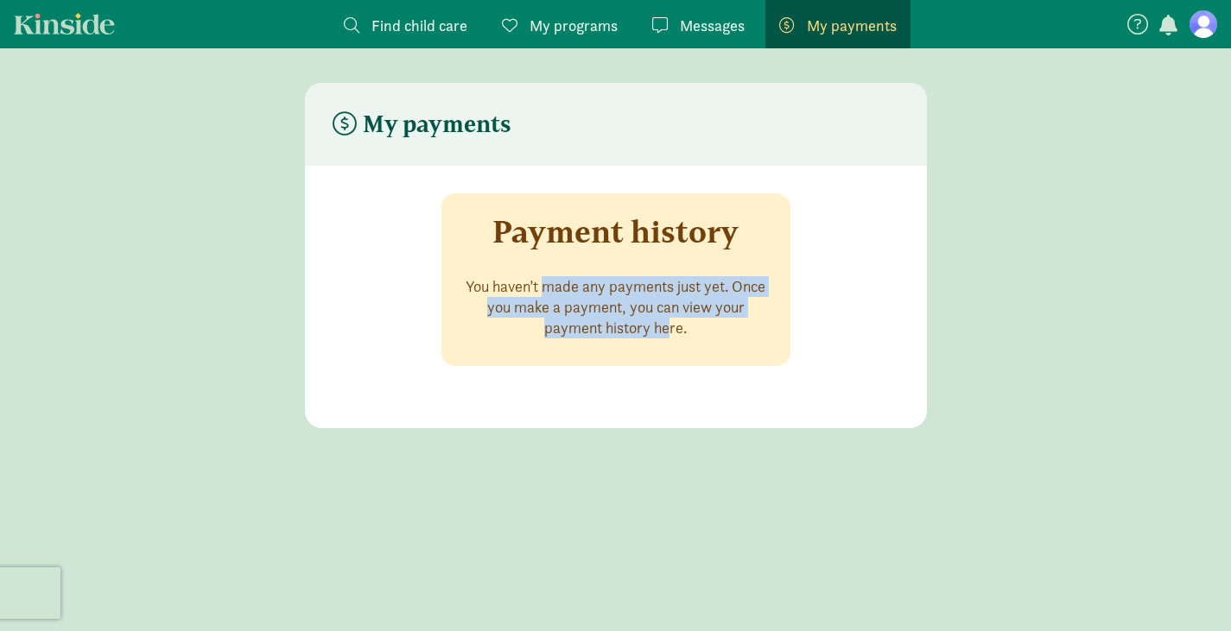
drag, startPoint x: 496, startPoint y: 293, endPoint x: 622, endPoint y: 338, distance: 133.9
click at [622, 338] on p "You haven’t made any payments just yet. Once you make a payment, you can view y…" at bounding box center [615, 307] width 307 height 62
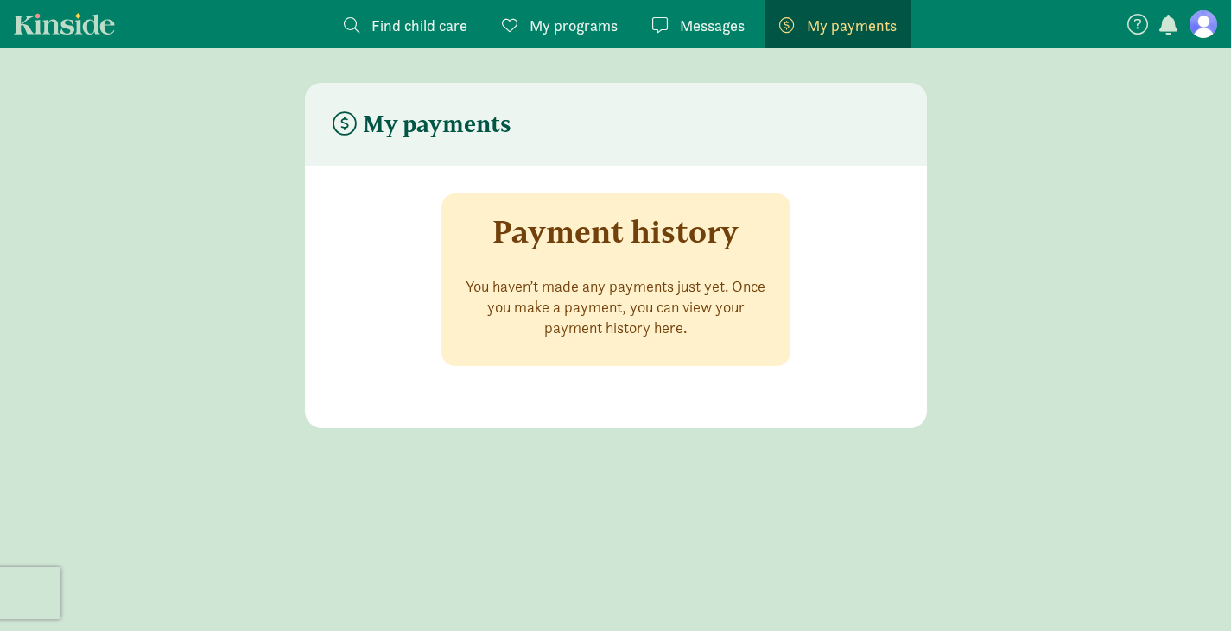
click at [695, 44] on link "Messages Messages" at bounding box center [698, 24] width 120 height 48
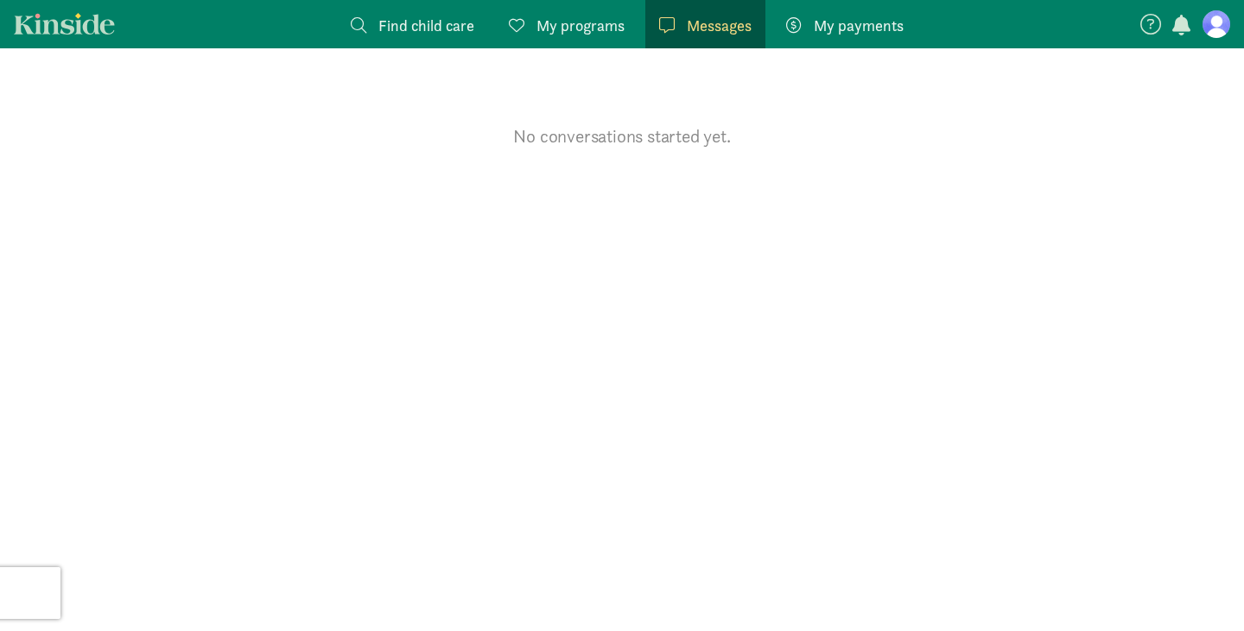
click at [577, 29] on span "My programs" at bounding box center [580, 25] width 88 height 23
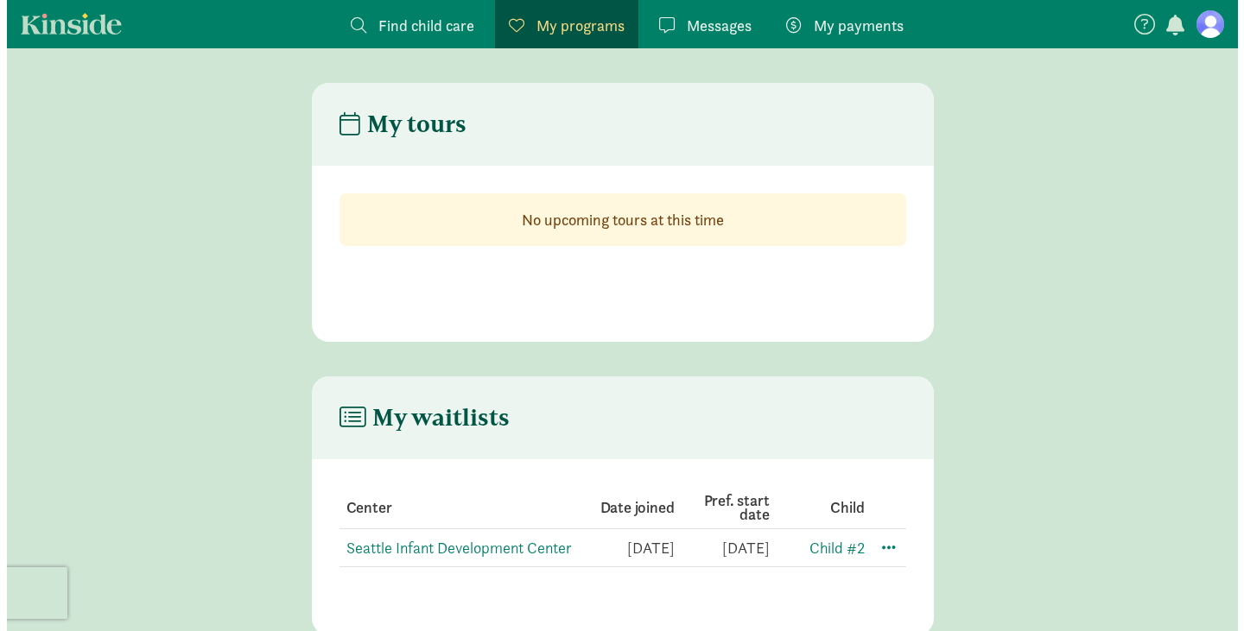
scroll to position [35, 0]
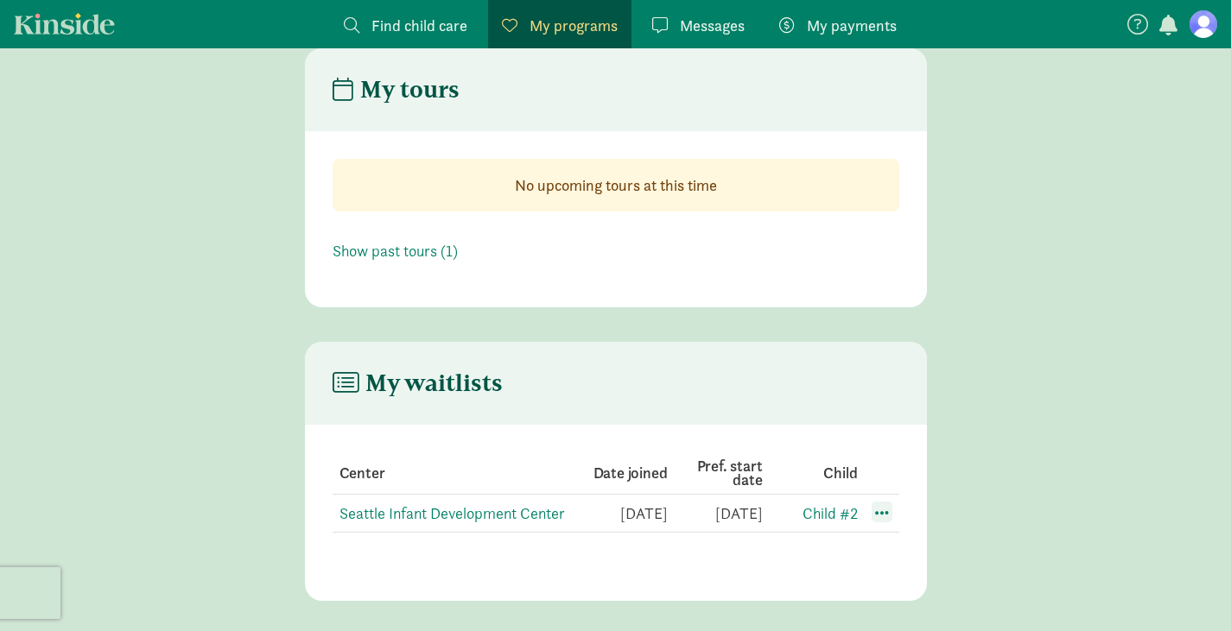
click at [883, 516] on span at bounding box center [882, 512] width 21 height 21
click at [899, 539] on div "Edit preferences" at bounding box center [942, 550] width 155 height 37
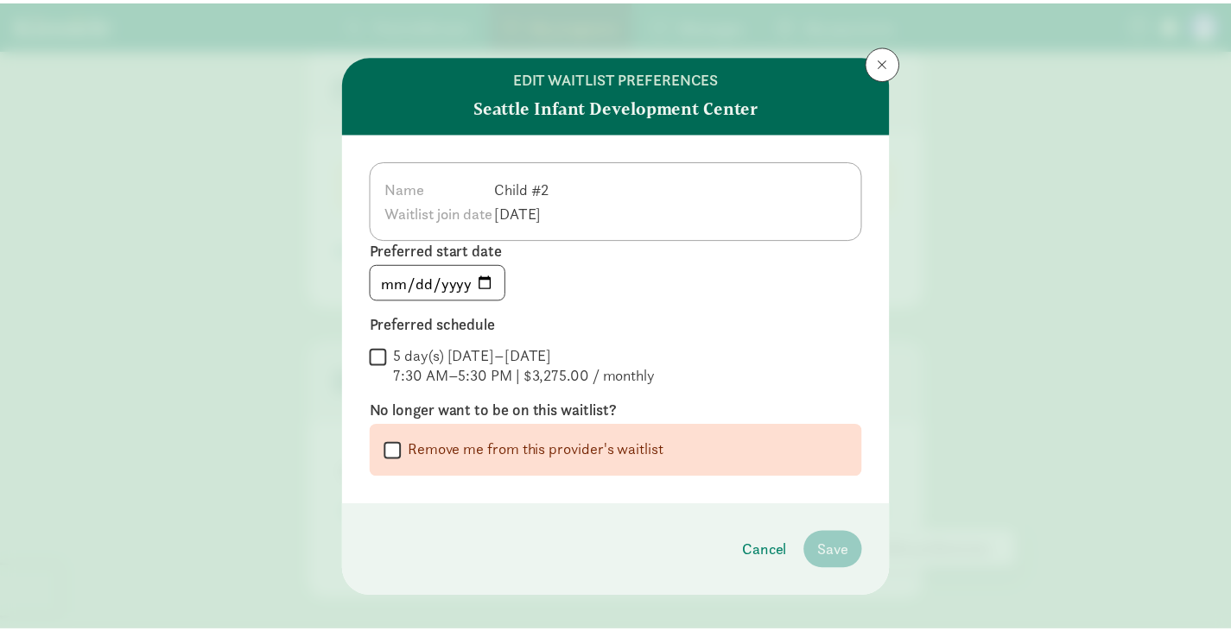
scroll to position [22, 0]
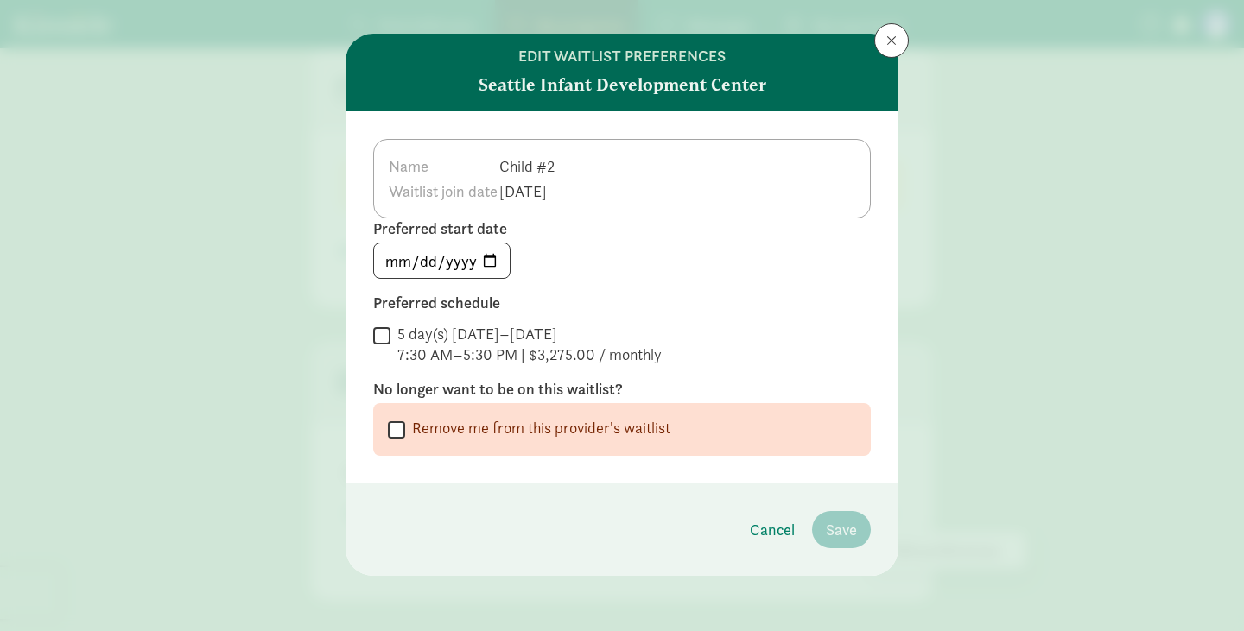
click at [405, 426] on label "Remove me from this provider's waitlist" at bounding box center [537, 428] width 265 height 21
click at [405, 426] on input "Remove me from this provider's waitlist" at bounding box center [396, 429] width 17 height 23
checkbox input "true"
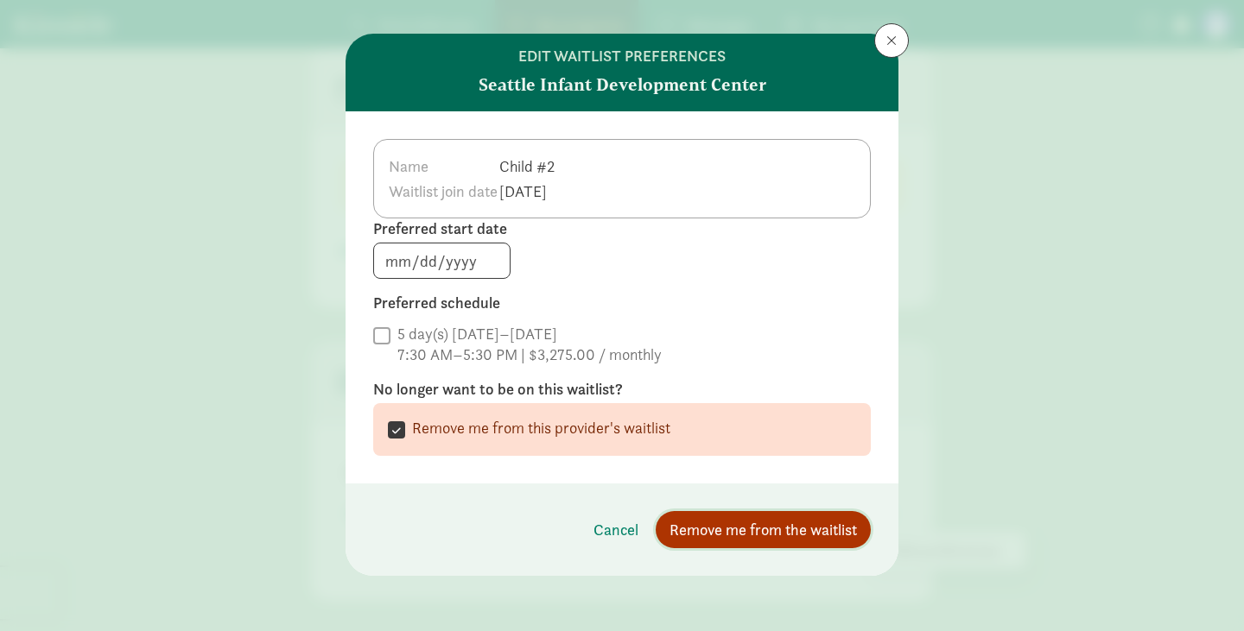
click at [725, 521] on span "Remove me from the waitlist" at bounding box center [762, 529] width 187 height 23
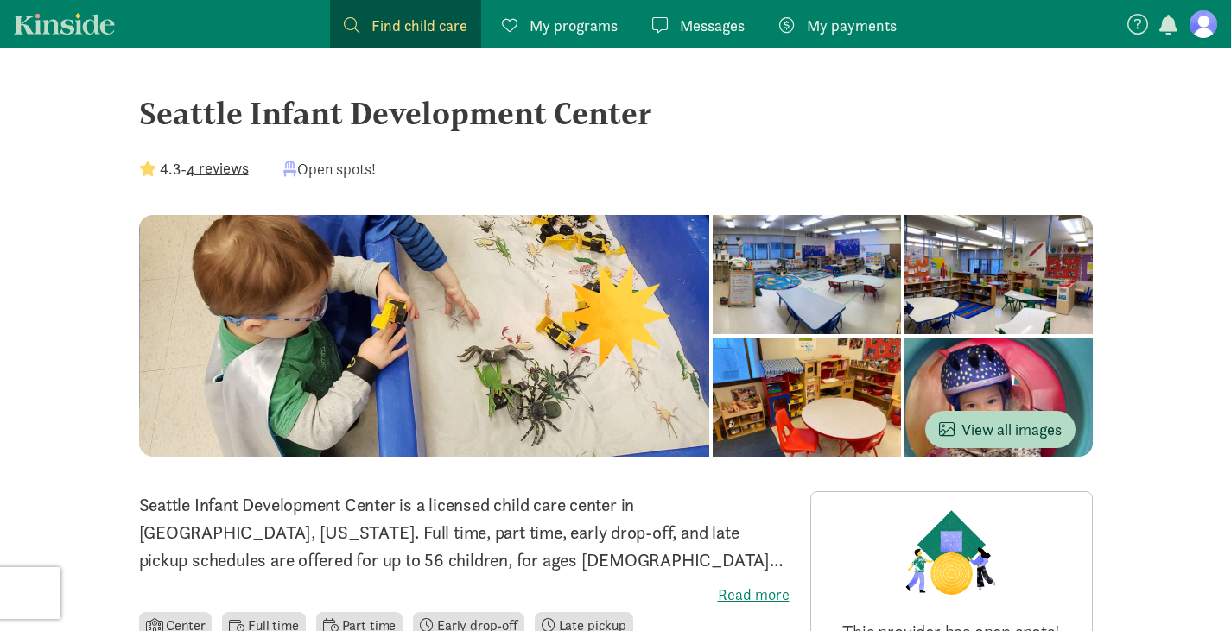
click at [1203, 18] on figure at bounding box center [1203, 24] width 28 height 28
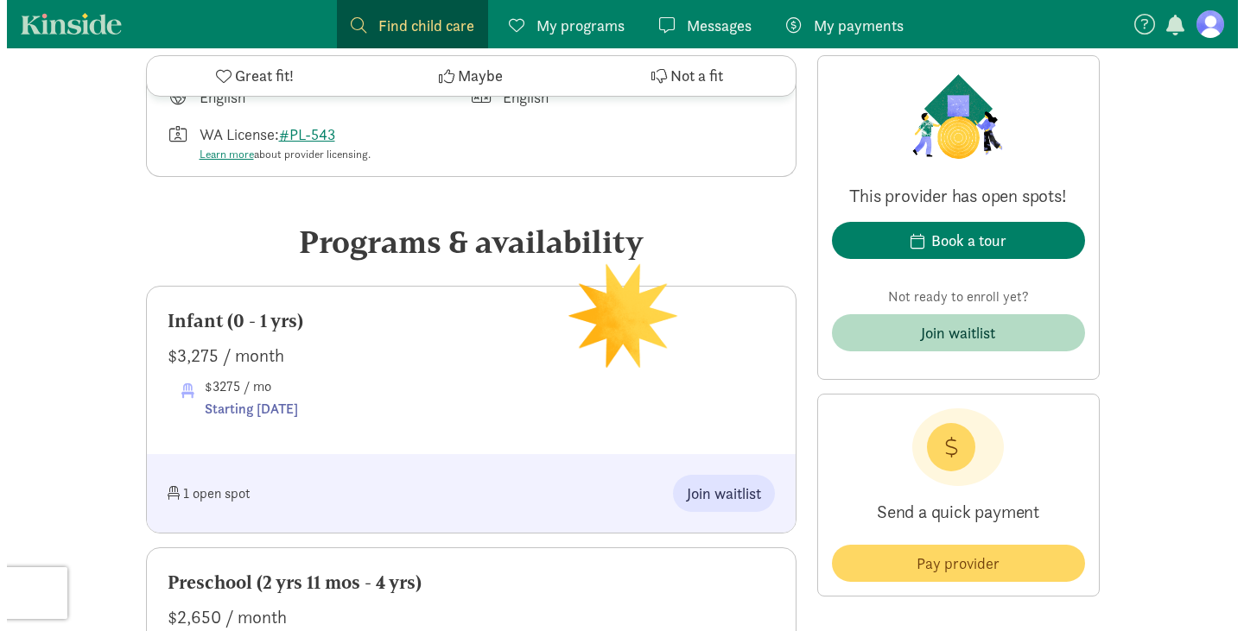
scroll to position [711, 0]
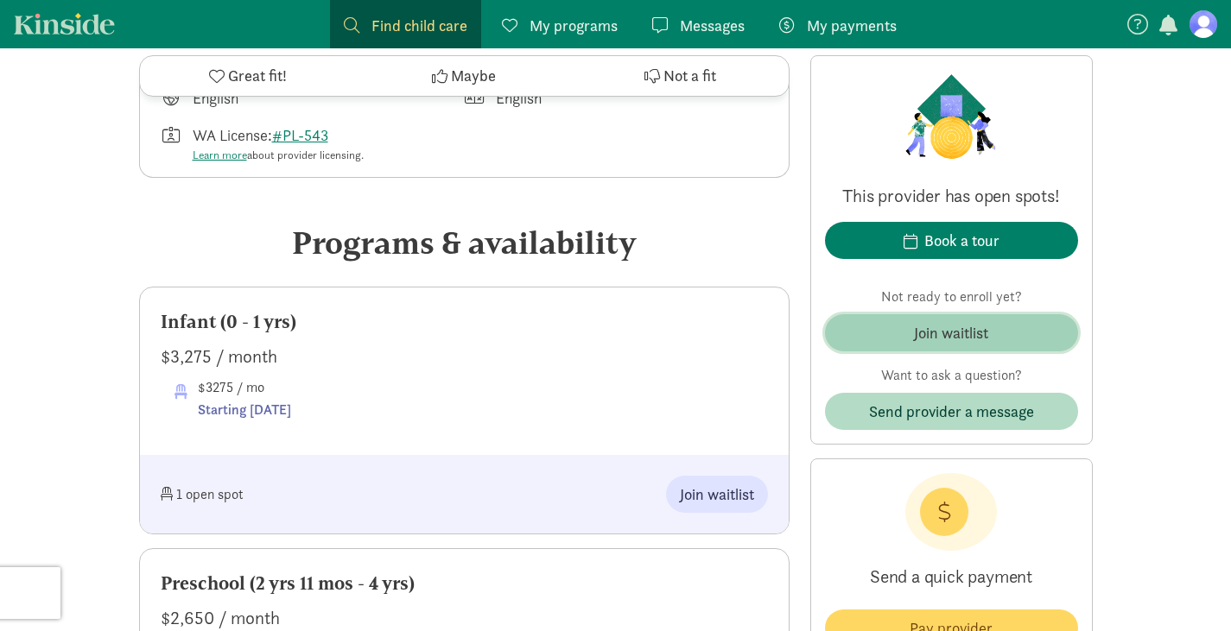
click at [917, 330] on div "Join waitlist" at bounding box center [951, 332] width 74 height 23
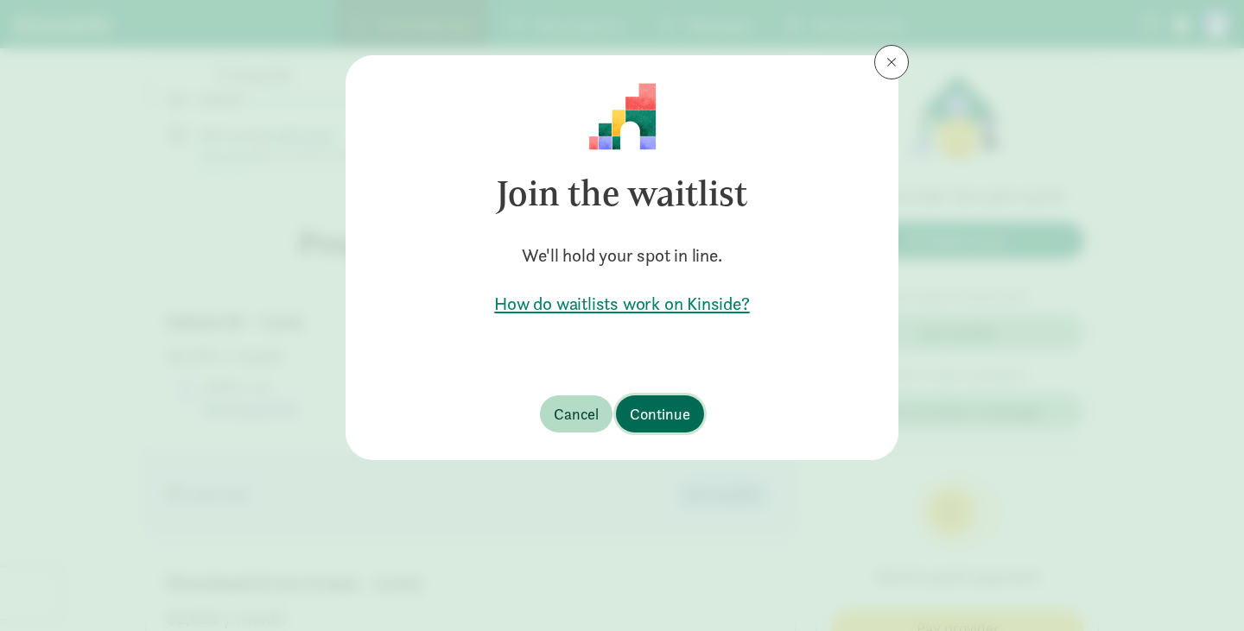
click at [635, 421] on span "Continue" at bounding box center [660, 414] width 60 height 23
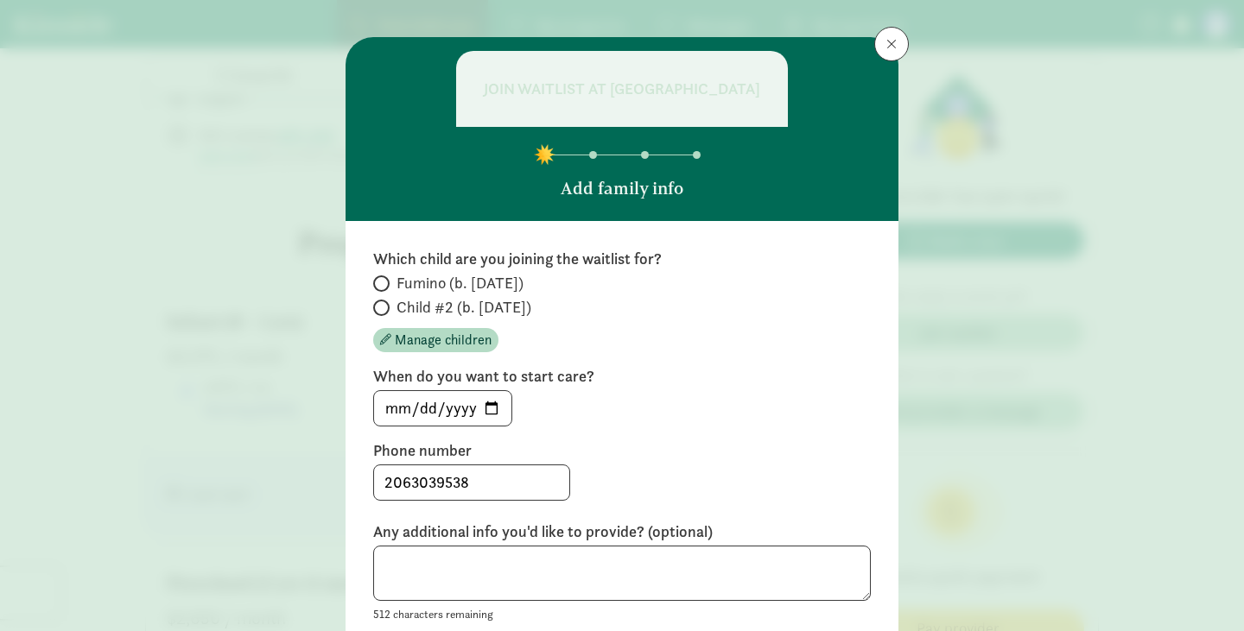
scroll to position [19, 0]
click at [403, 305] on span "Child #2 (b. [DATE])" at bounding box center [463, 306] width 135 height 21
click at [384, 305] on input "Child #2 (b. [DATE])" at bounding box center [378, 306] width 11 height 11
radio input "true"
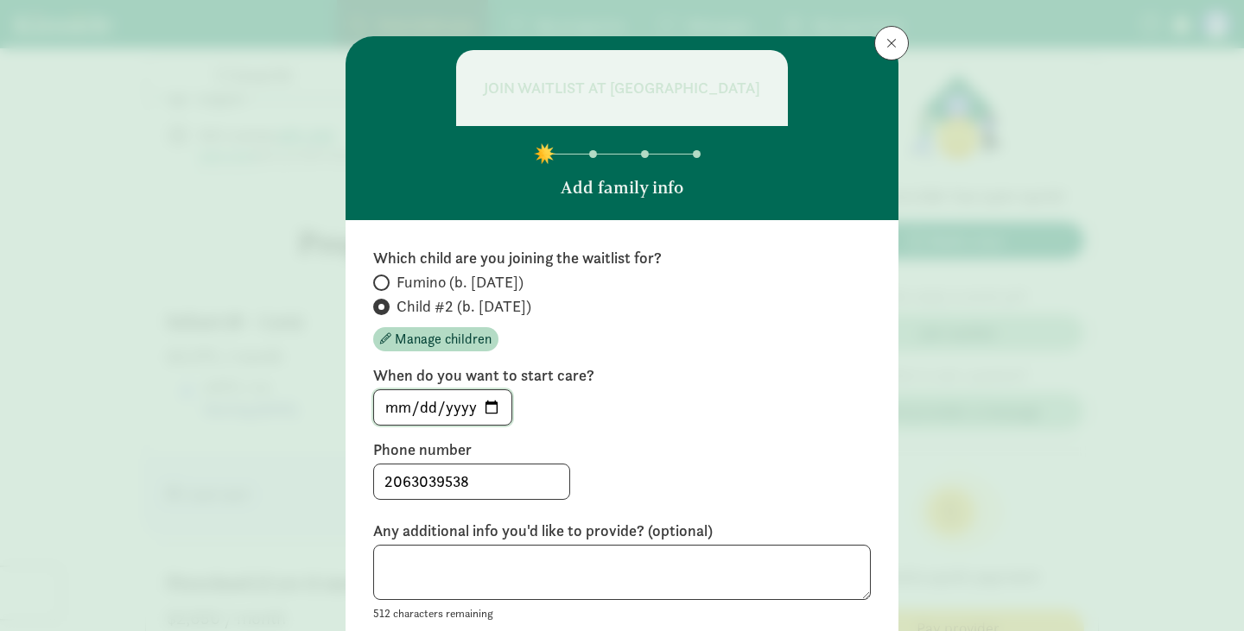
click at [475, 409] on input "[DATE]" at bounding box center [442, 407] width 137 height 35
type input "[DATE]"
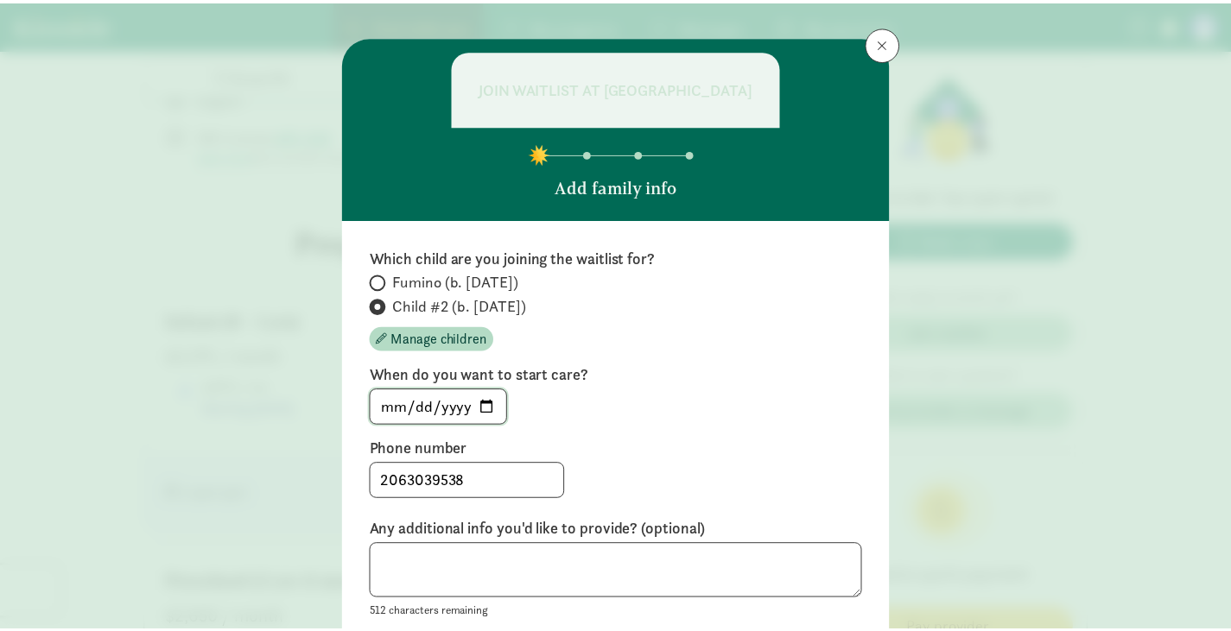
scroll to position [187, 0]
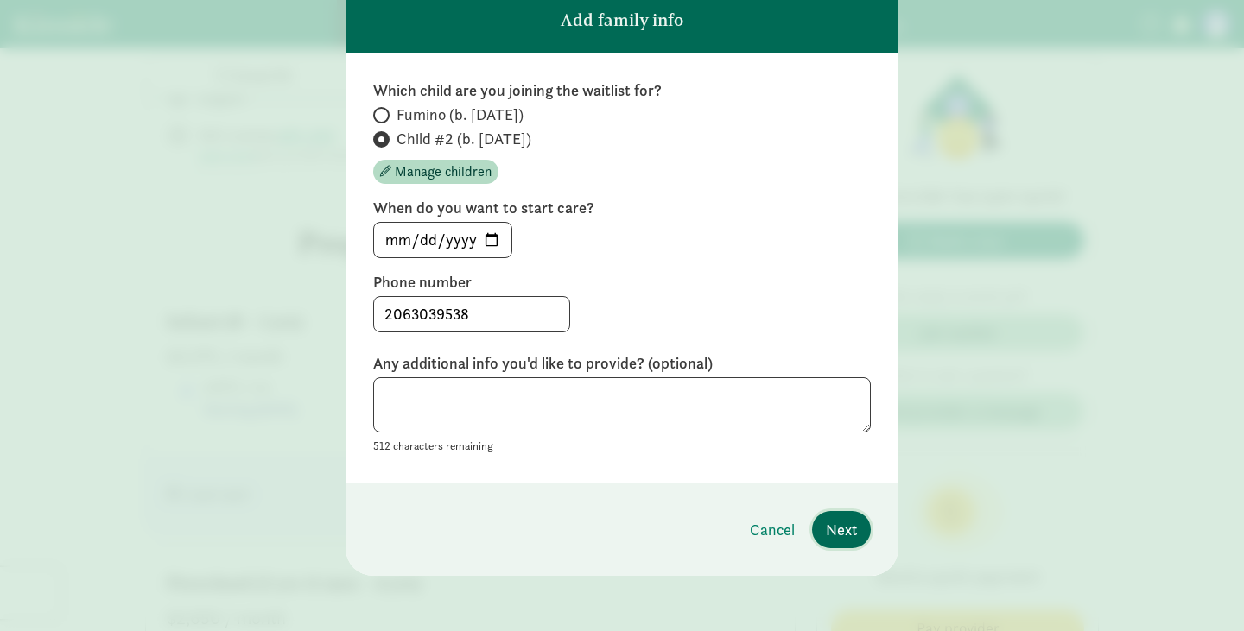
click at [834, 531] on span "Next" at bounding box center [841, 529] width 31 height 23
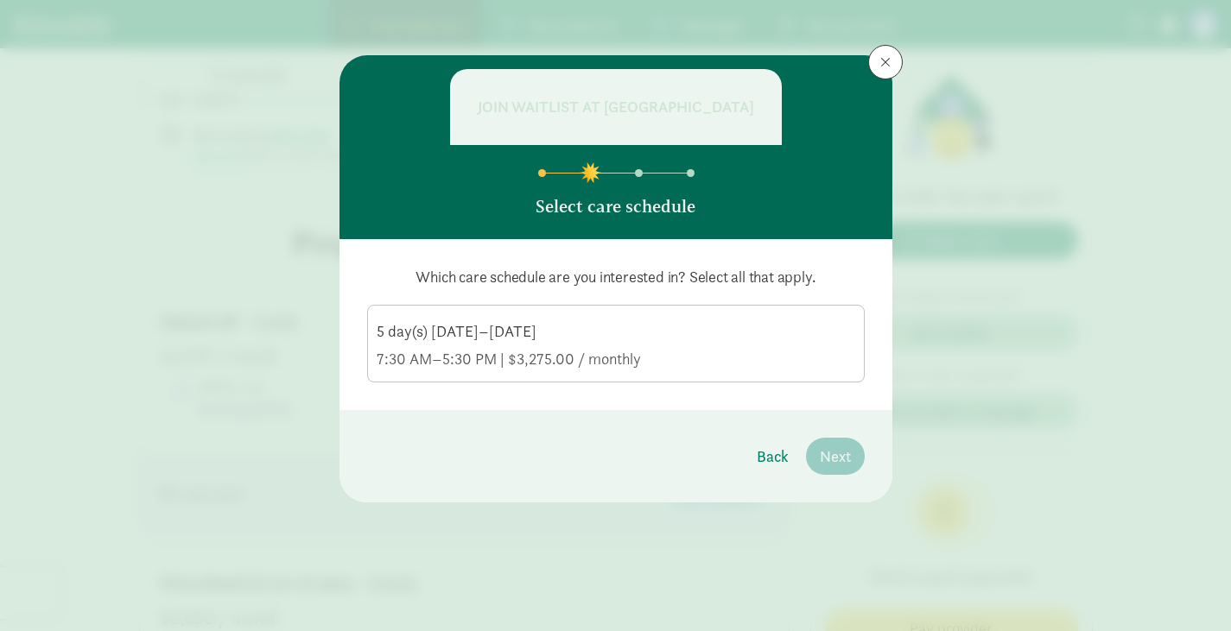
scroll to position [0, 0]
click at [647, 339] on div "5 day(s) [DATE]–[DATE]" at bounding box center [616, 331] width 479 height 21
click at [0, 0] on input "5 day(s) [DATE]–[DATE] 7:30 AM–5:30 PM | $3,275.00 / monthly" at bounding box center [0, 0] width 0 height 0
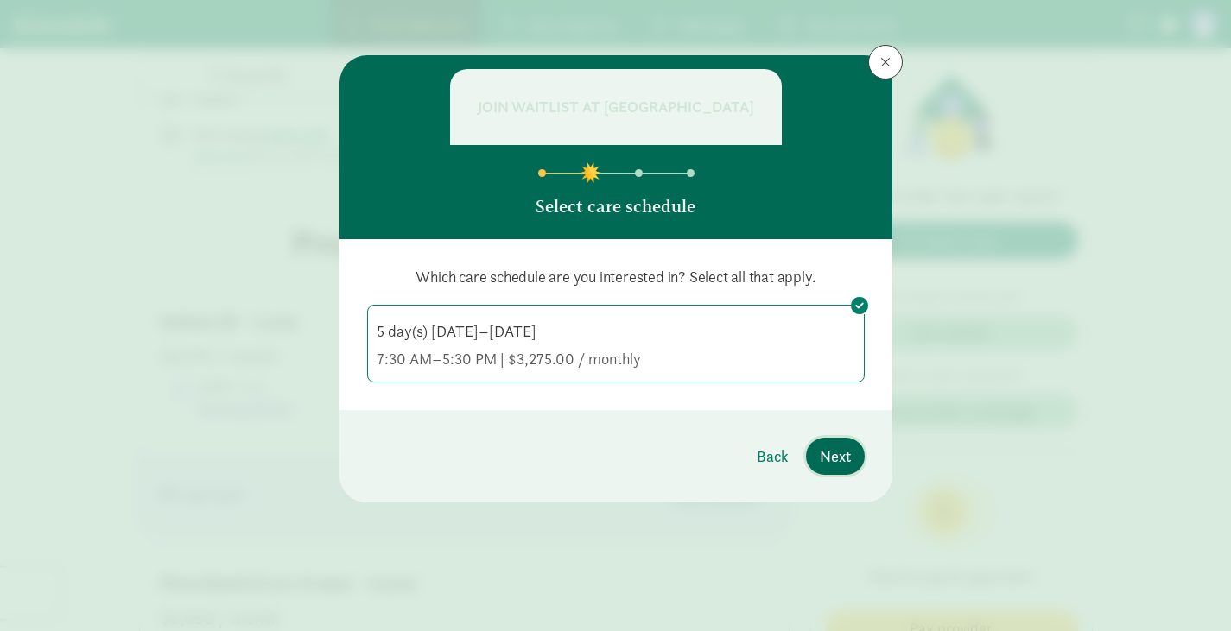
click at [835, 448] on span "Next" at bounding box center [835, 456] width 31 height 23
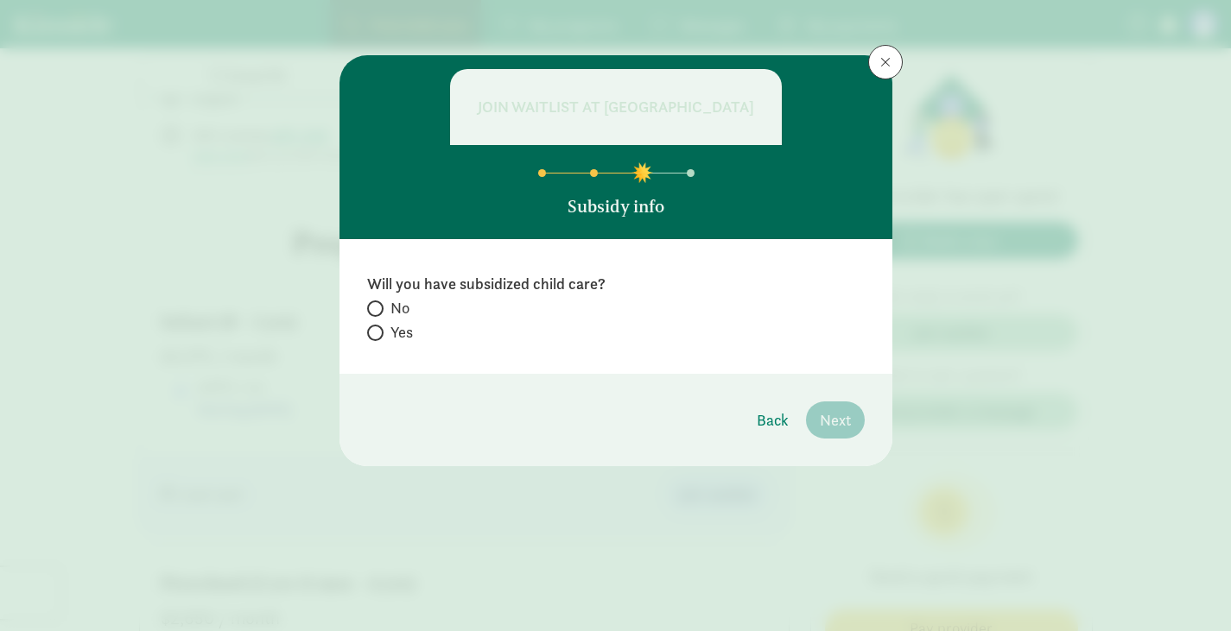
radio input "true"
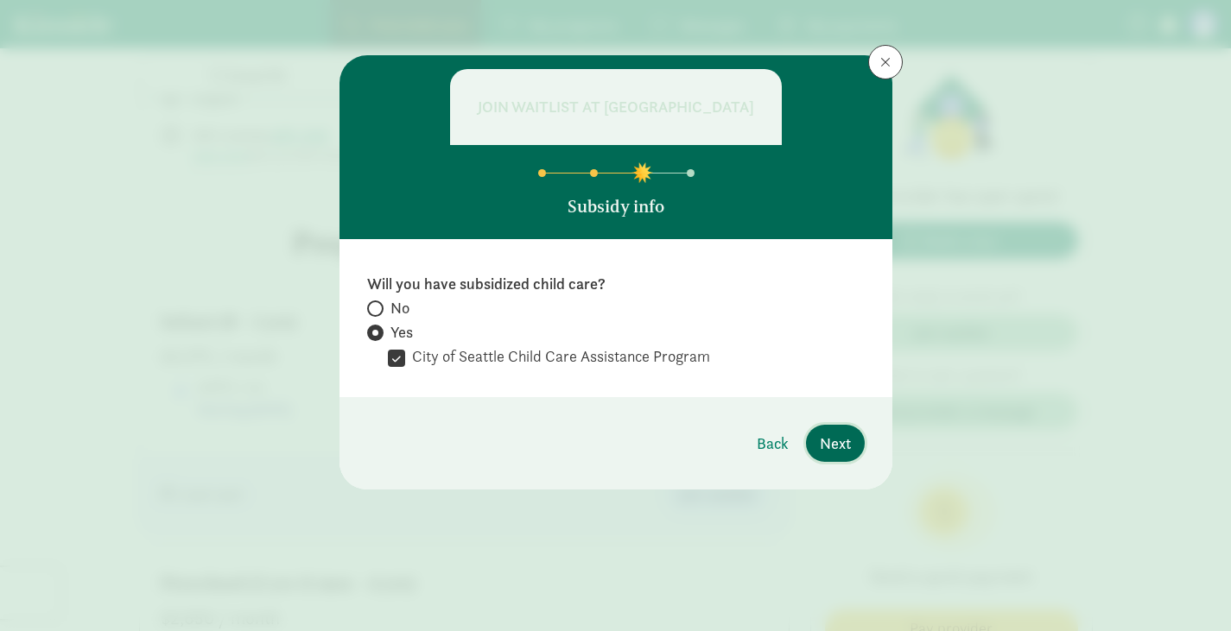
click at [827, 441] on span "Next" at bounding box center [835, 443] width 31 height 23
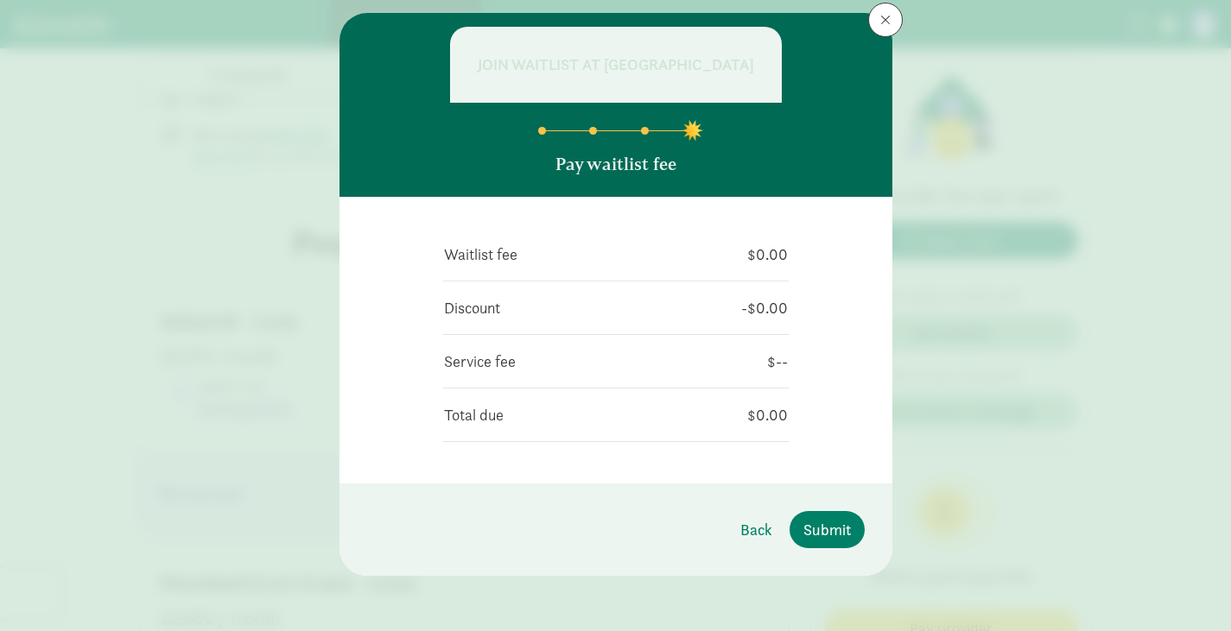
scroll to position [42, 0]
click at [823, 525] on span "Submit" at bounding box center [827, 529] width 48 height 23
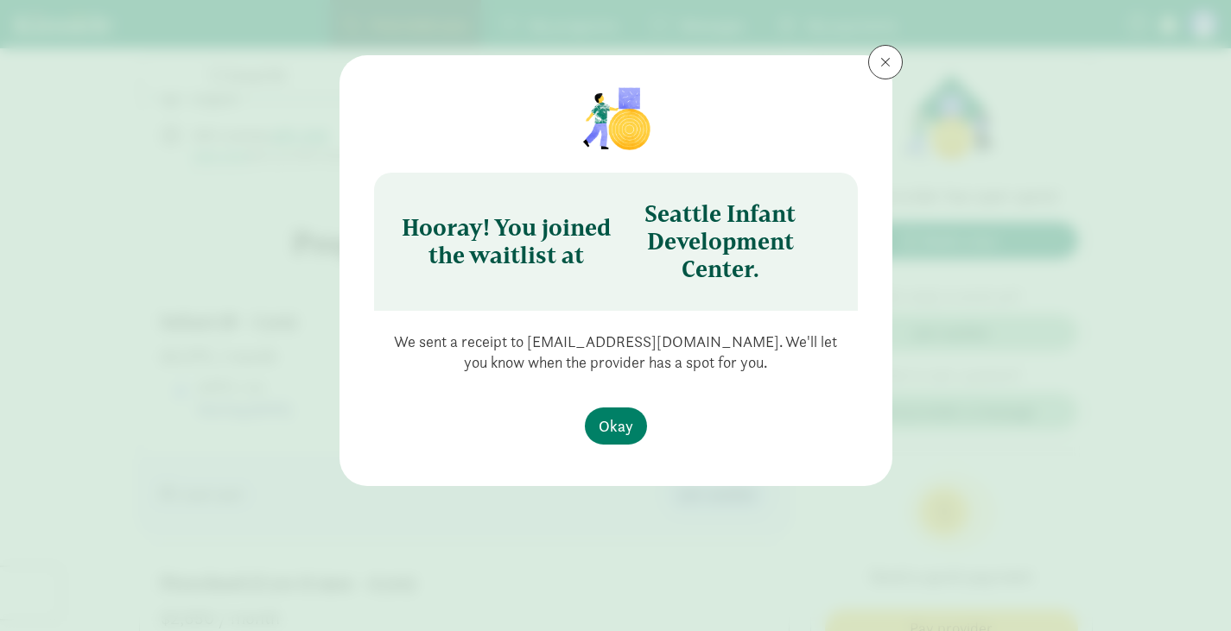
drag, startPoint x: 410, startPoint y: 222, endPoint x: 738, endPoint y: 380, distance: 363.5
click at [738, 380] on div "Hooray! You joined the waitlist at [GEOGRAPHIC_DATA]. We sent a receipt to [EMA…" at bounding box center [615, 231] width 553 height 352
click at [736, 372] on div at bounding box center [736, 372] width 0 height 0
click at [727, 327] on div "Hooray! You joined the waitlist at [GEOGRAPHIC_DATA]. We sent a receipt to [EMA…" at bounding box center [616, 228] width 498 height 290
drag, startPoint x: 748, startPoint y: 361, endPoint x: 731, endPoint y: 320, distance: 44.9
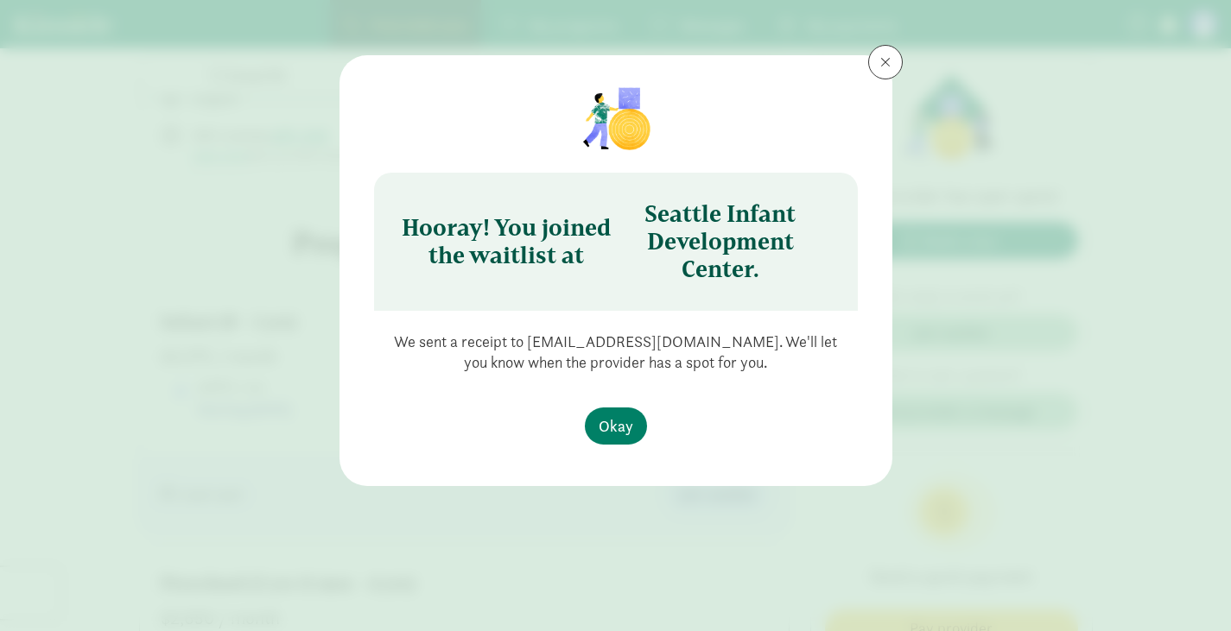
click at [731, 320] on div "Hooray! You joined the waitlist at [GEOGRAPHIC_DATA]. We sent a receipt to [EMA…" at bounding box center [616, 228] width 498 height 290
click at [615, 420] on span "Okay" at bounding box center [616, 426] width 35 height 23
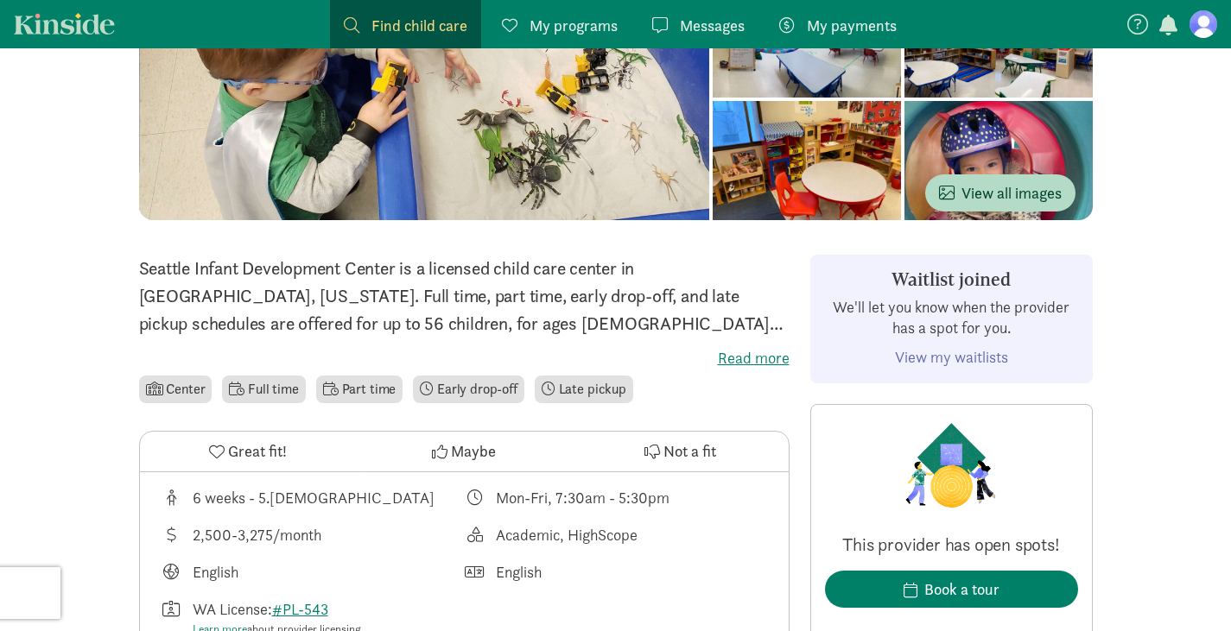
scroll to position [231, 0]
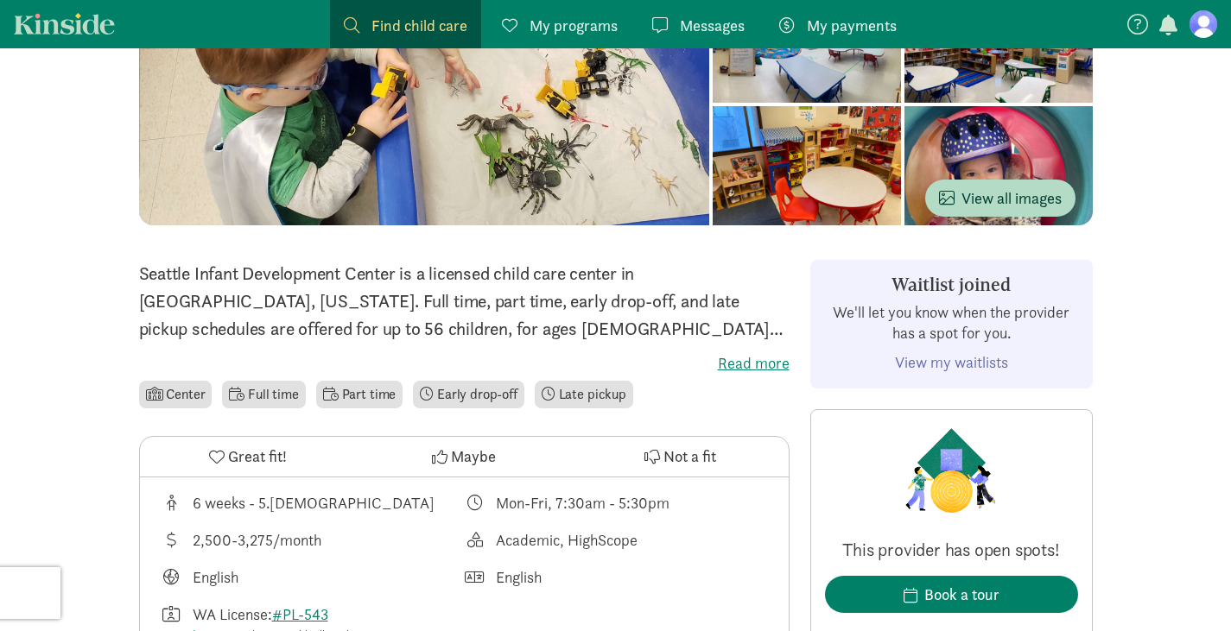
click at [1196, 21] on figure at bounding box center [1203, 24] width 28 height 28
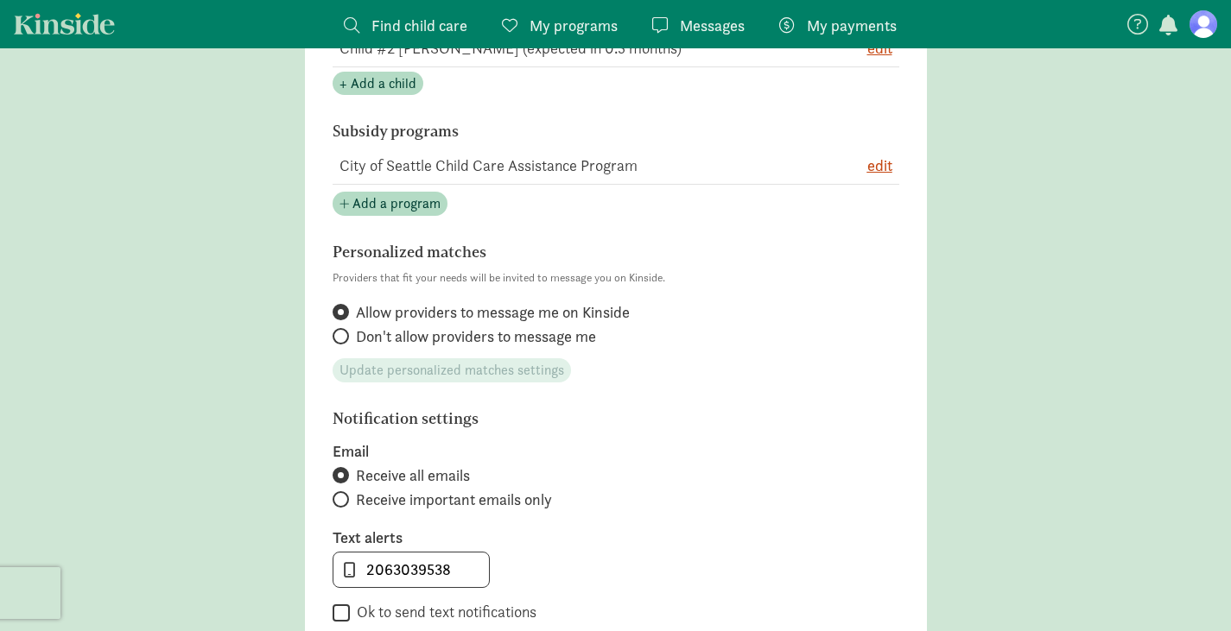
scroll to position [528, 0]
drag, startPoint x: 336, startPoint y: 158, endPoint x: 655, endPoint y: 151, distance: 318.8
click at [655, 151] on td "City of Seattle Child Care Assistance Program" at bounding box center [573, 167] width 480 height 38
copy td "City of Seattle Child Care Assistance Program"
click at [1053, 457] on main "Account settings Profile photo Upload photo Email [EMAIL_ADDRESS][DOMAIN_NAME] …" at bounding box center [615, 276] width 1231 height 1442
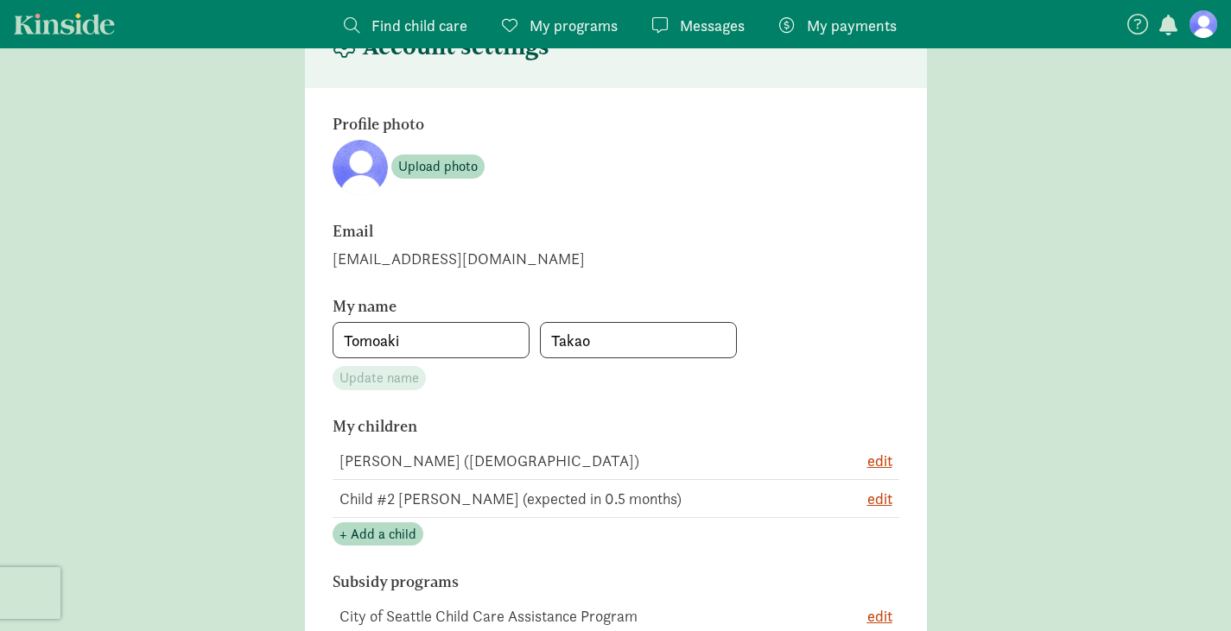
scroll to position [0, 0]
